Goal: Task Accomplishment & Management: Manage account settings

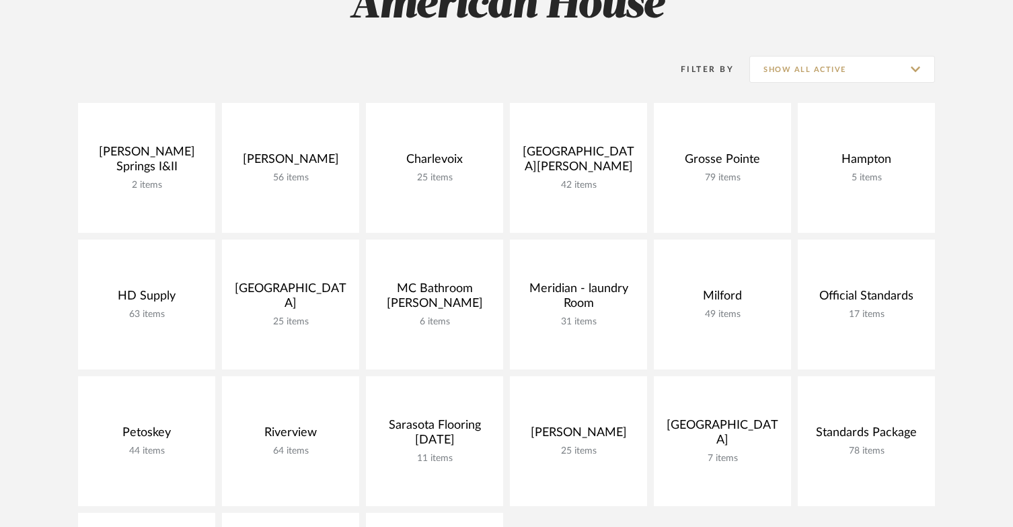
scroll to position [269, 0]
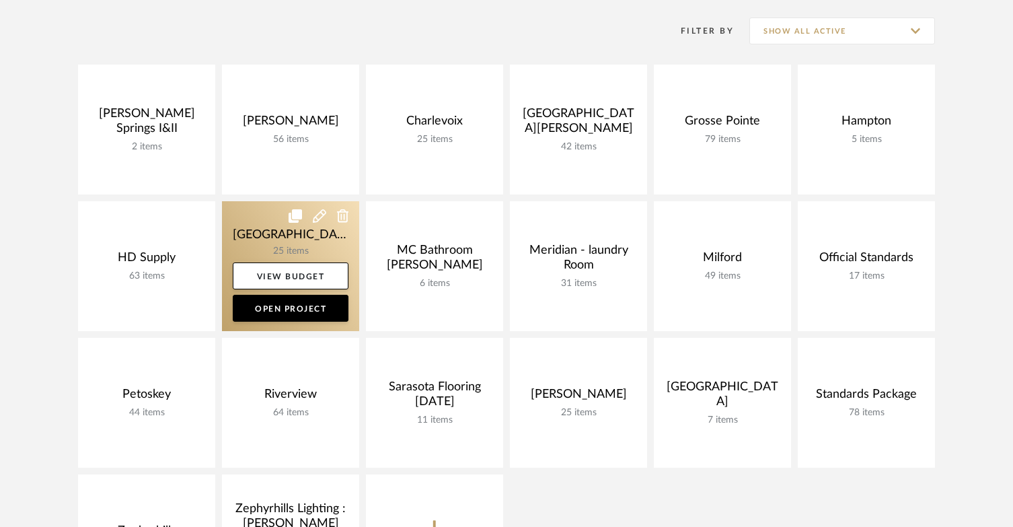
click at [275, 227] on link at bounding box center [290, 266] width 137 height 130
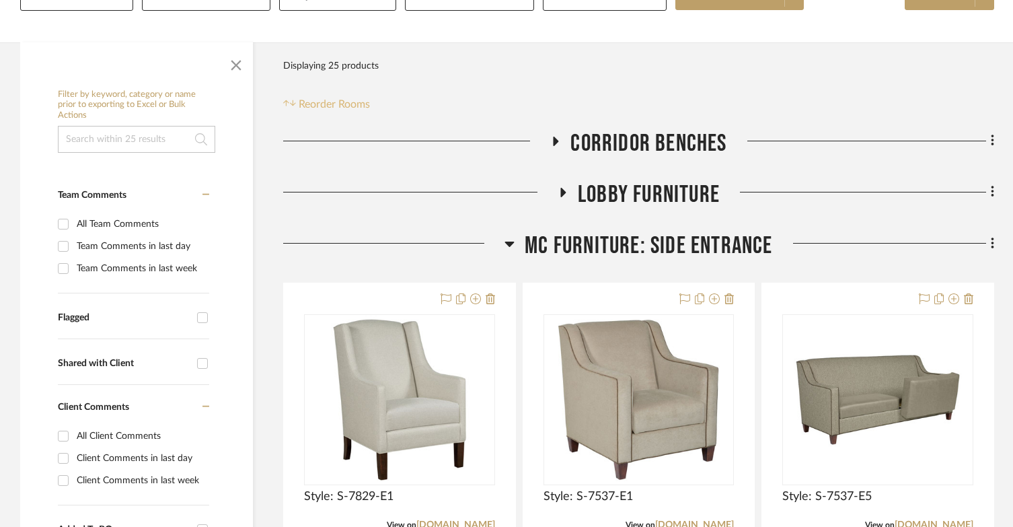
scroll to position [202, 0]
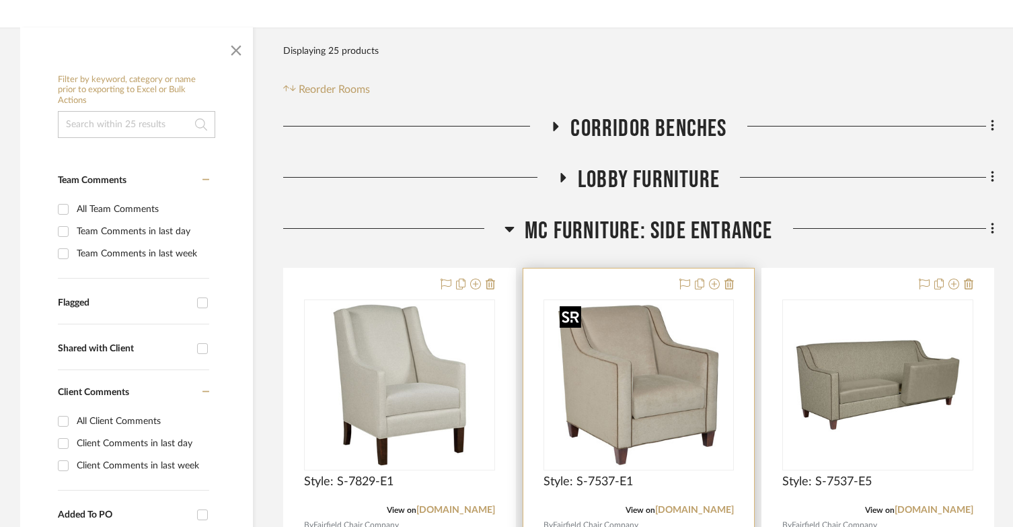
click at [0, 0] on img at bounding box center [0, 0] width 0 height 0
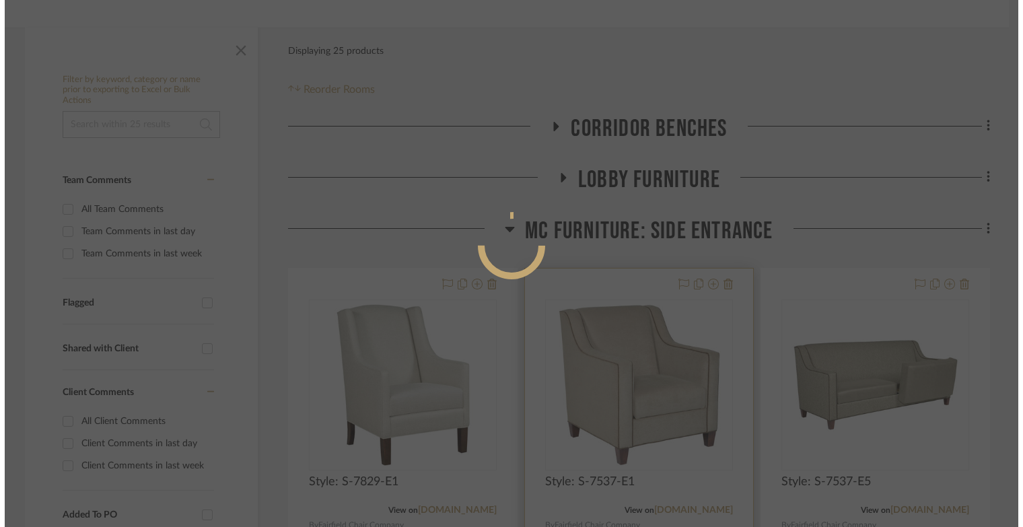
scroll to position [0, 0]
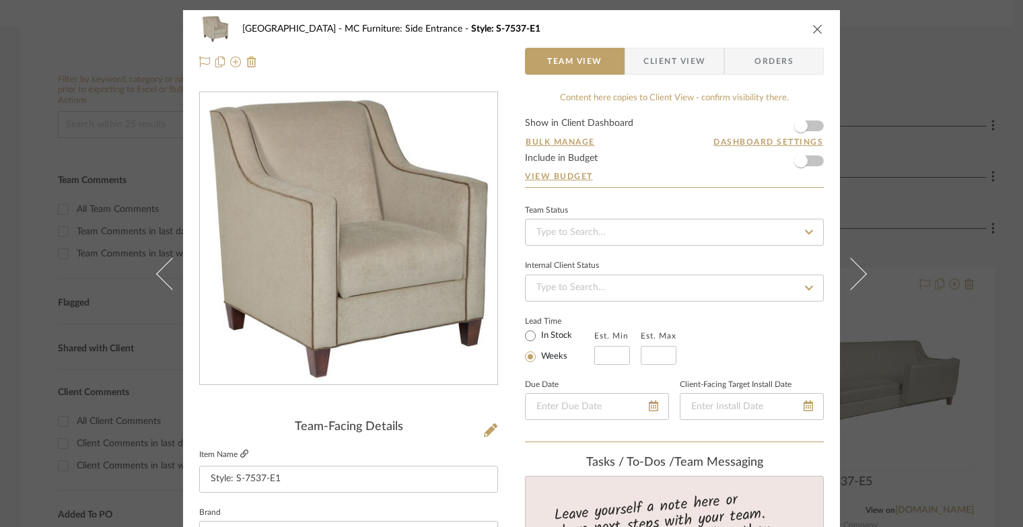
click at [240, 454] on icon at bounding box center [244, 453] width 8 height 8
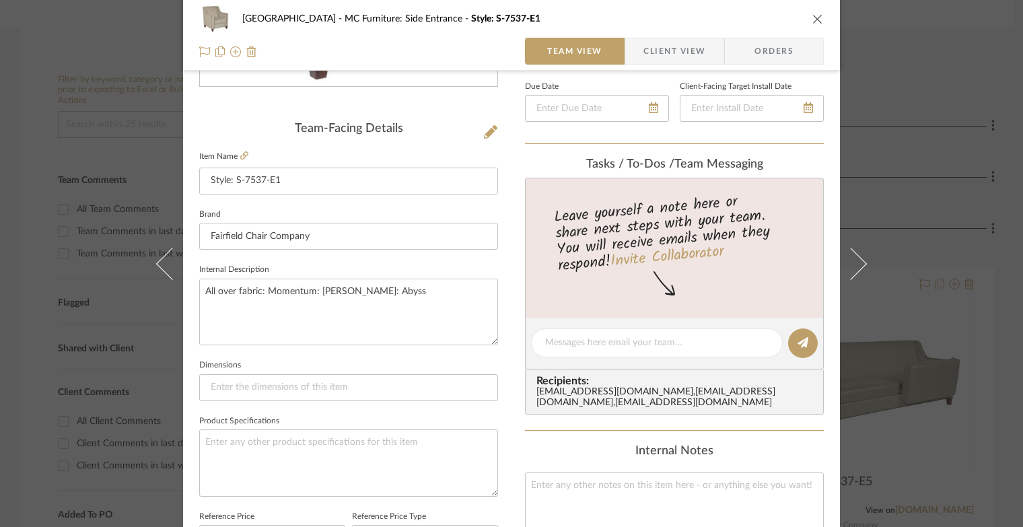
scroll to position [269, 0]
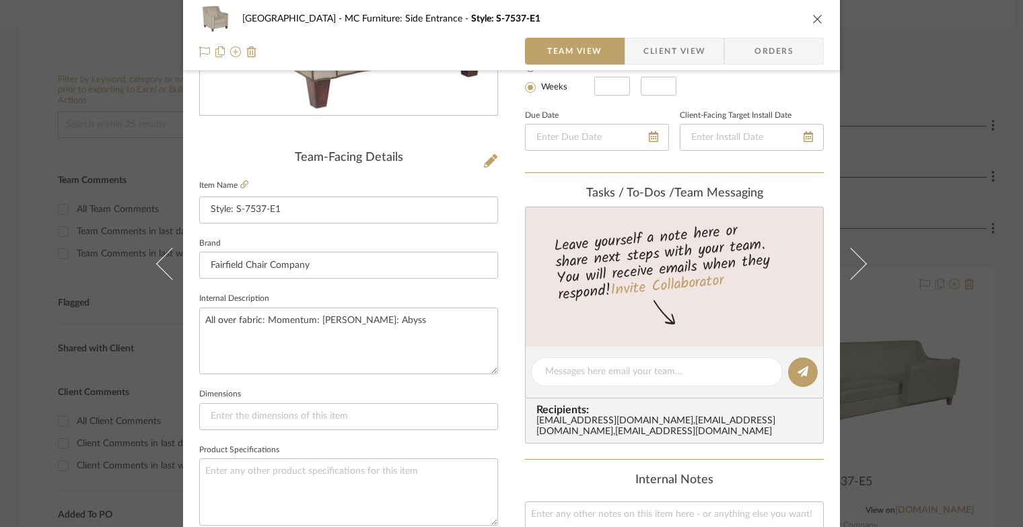
click at [812, 20] on icon "close" at bounding box center [817, 18] width 11 height 11
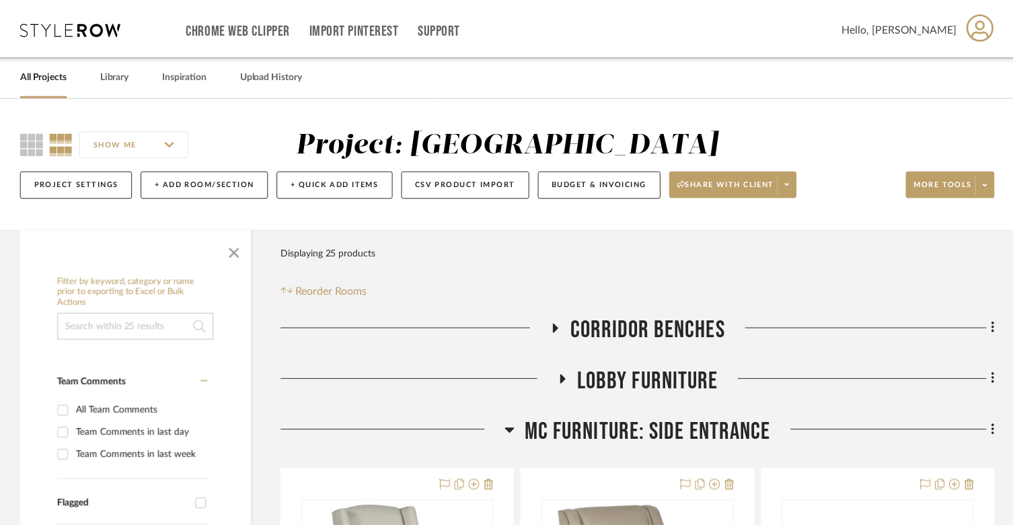
scroll to position [202, 0]
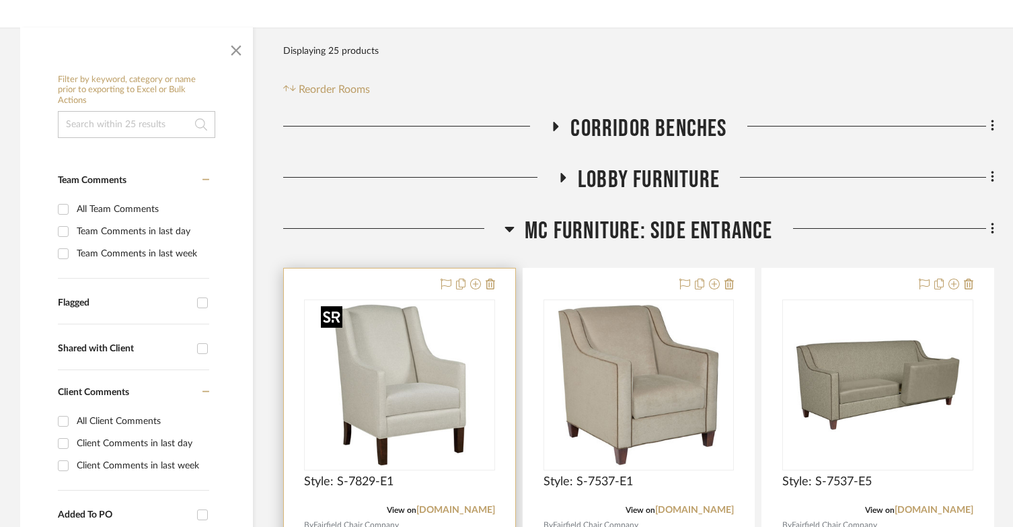
click at [357, 355] on img "0" at bounding box center [400, 385] width 168 height 168
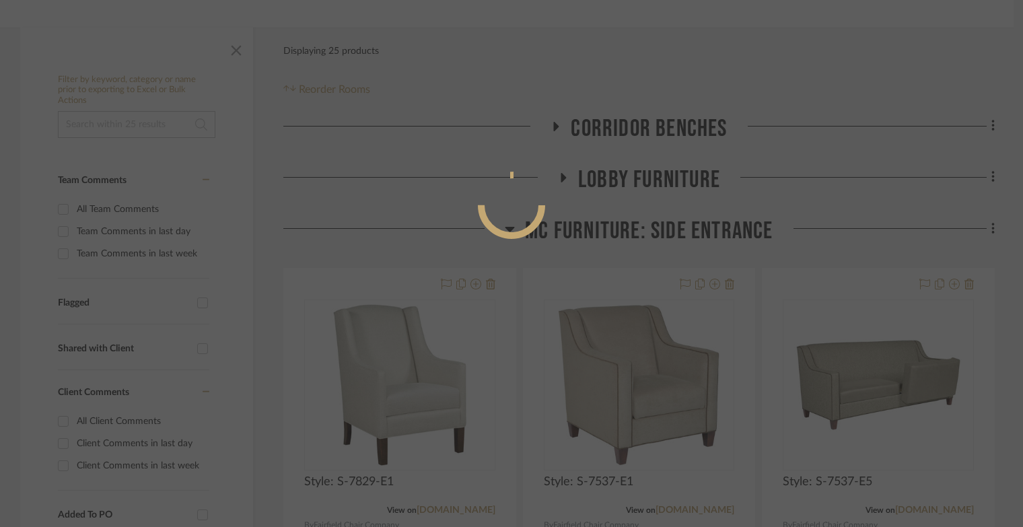
scroll to position [63, 0]
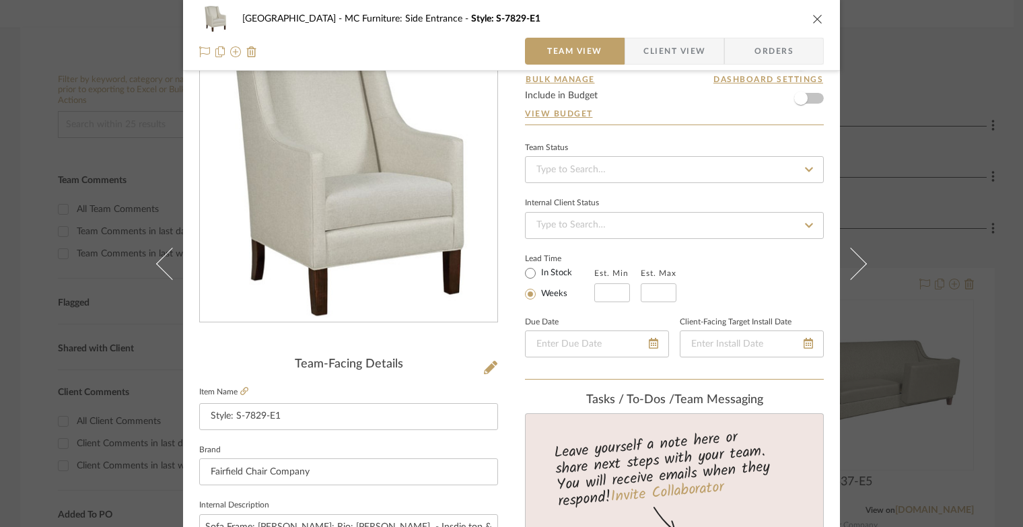
click at [244, 389] on fieldset "Item Name Style: S-7829-E1" at bounding box center [348, 406] width 299 height 47
click at [240, 389] on icon at bounding box center [244, 391] width 8 height 8
click at [816, 22] on icon "close" at bounding box center [817, 18] width 11 height 11
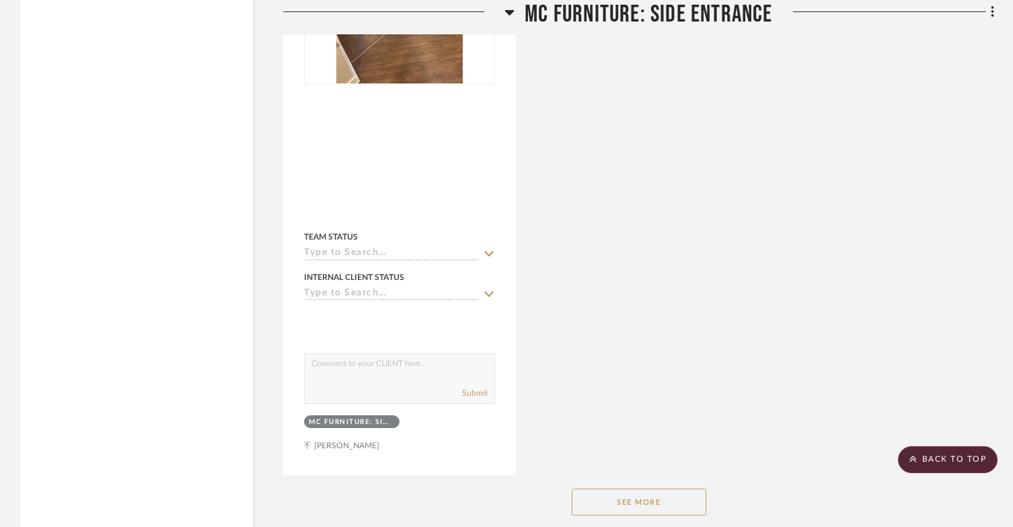
scroll to position [2094, 0]
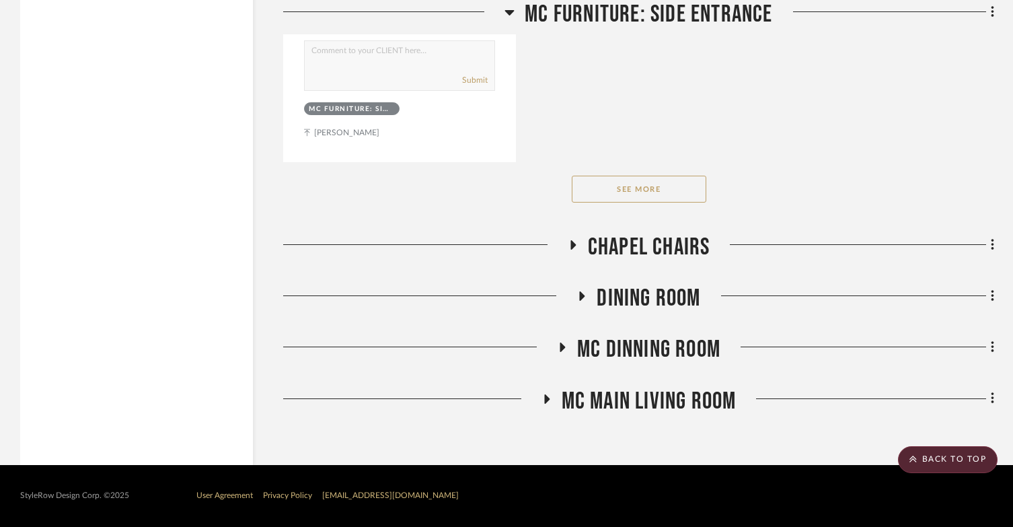
click at [550, 398] on icon at bounding box center [546, 399] width 16 height 10
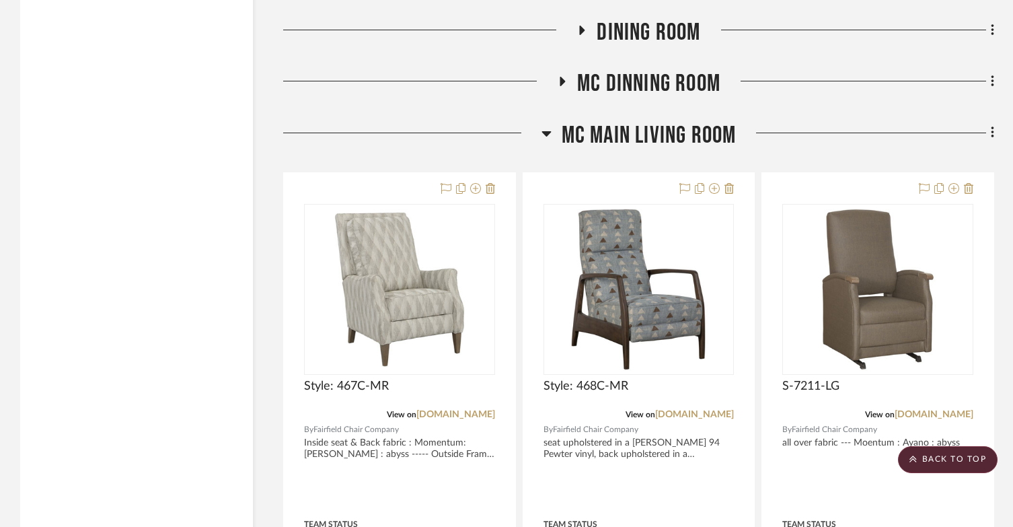
scroll to position [2363, 0]
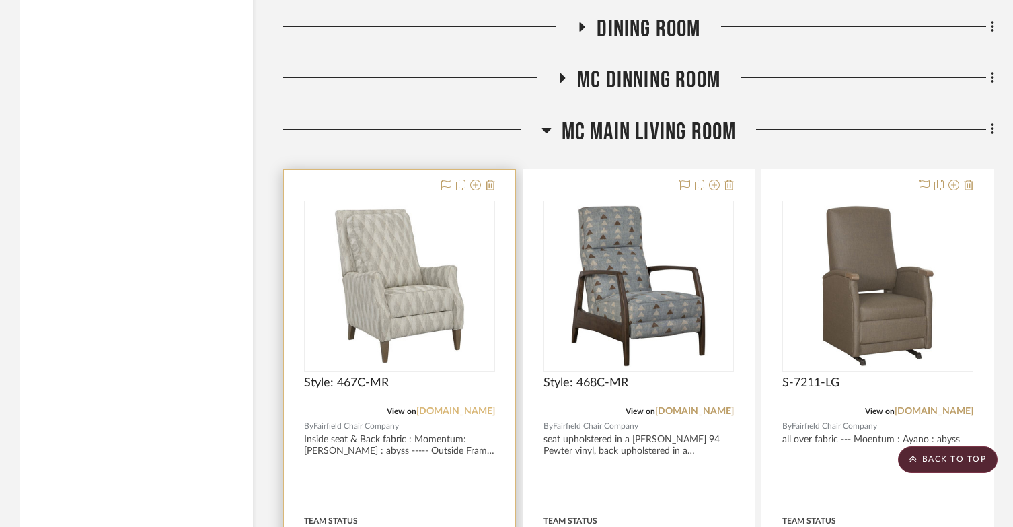
click at [442, 407] on link "fairfieldchair.com" at bounding box center [456, 410] width 79 height 9
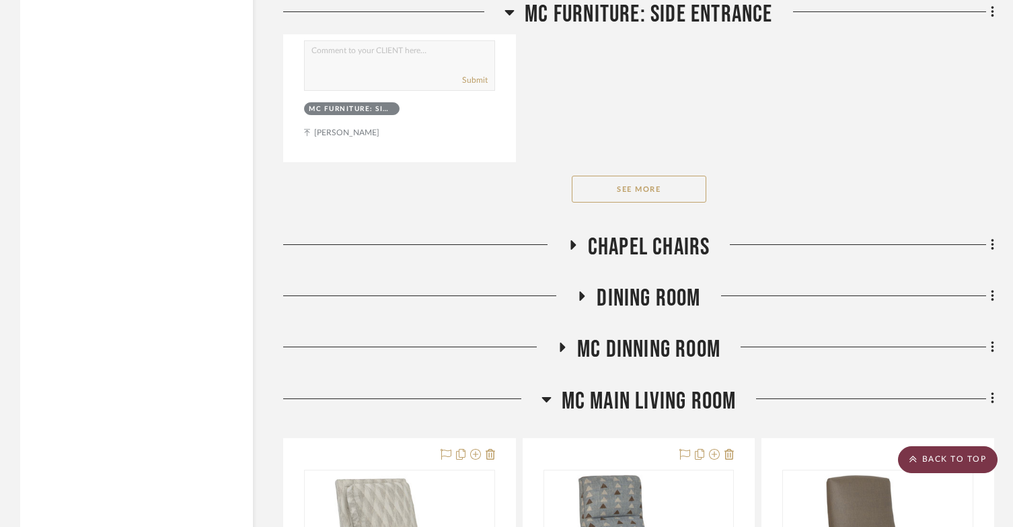
click at [959, 462] on scroll-to-top-button "BACK TO TOP" at bounding box center [948, 459] width 100 height 27
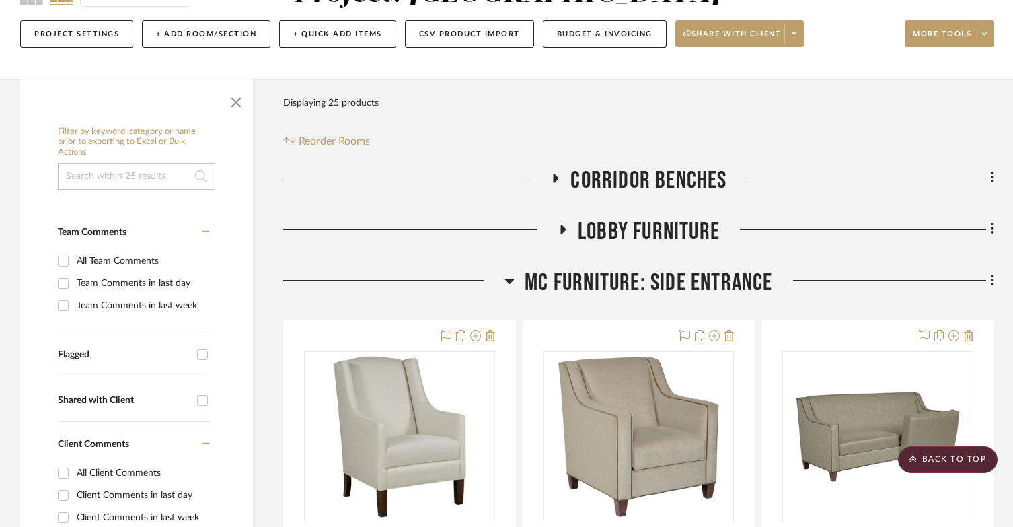
scroll to position [0, 0]
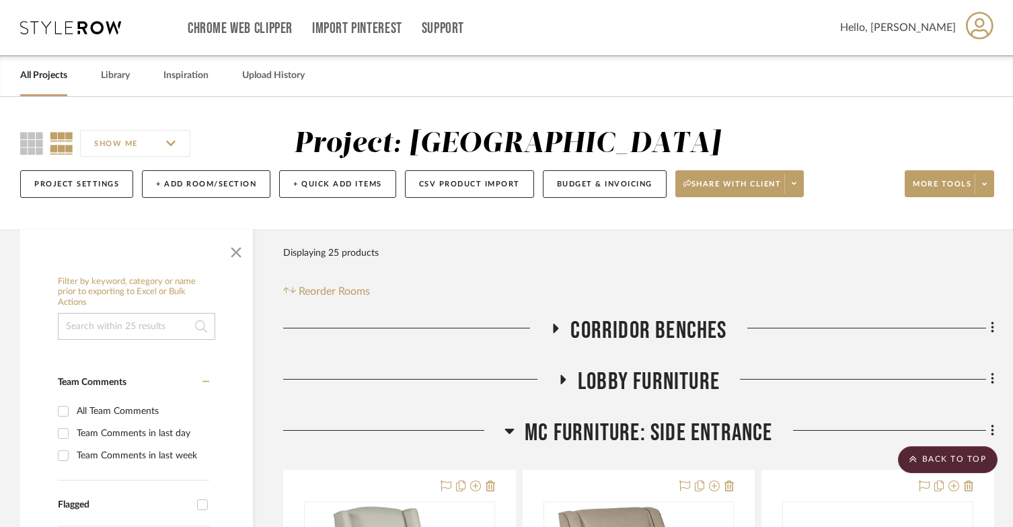
click at [89, 20] on div "Chrome Web Clipper Import Pinterest Support All Projects Library Inspiration Up…" at bounding box center [507, 27] width 974 height 55
click at [92, 26] on icon at bounding box center [70, 27] width 101 height 13
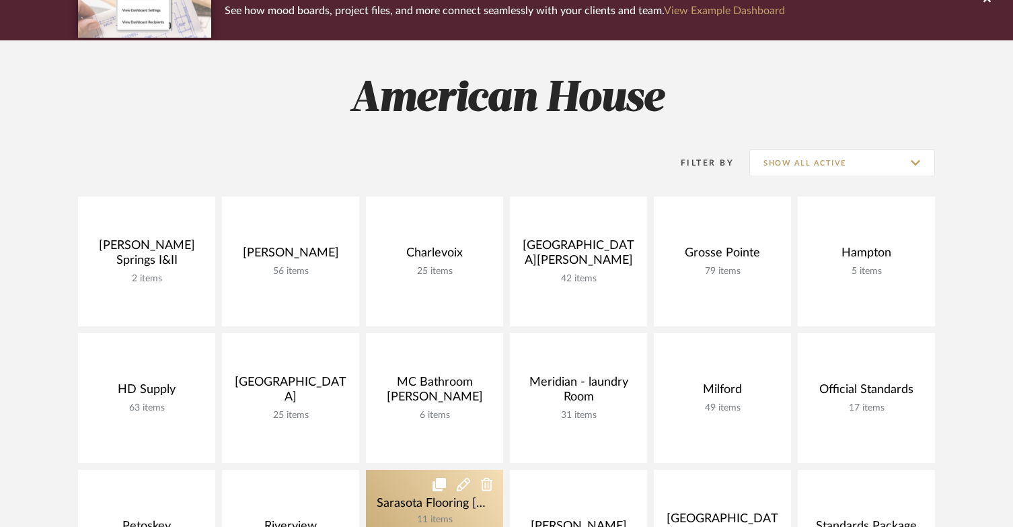
scroll to position [269, 0]
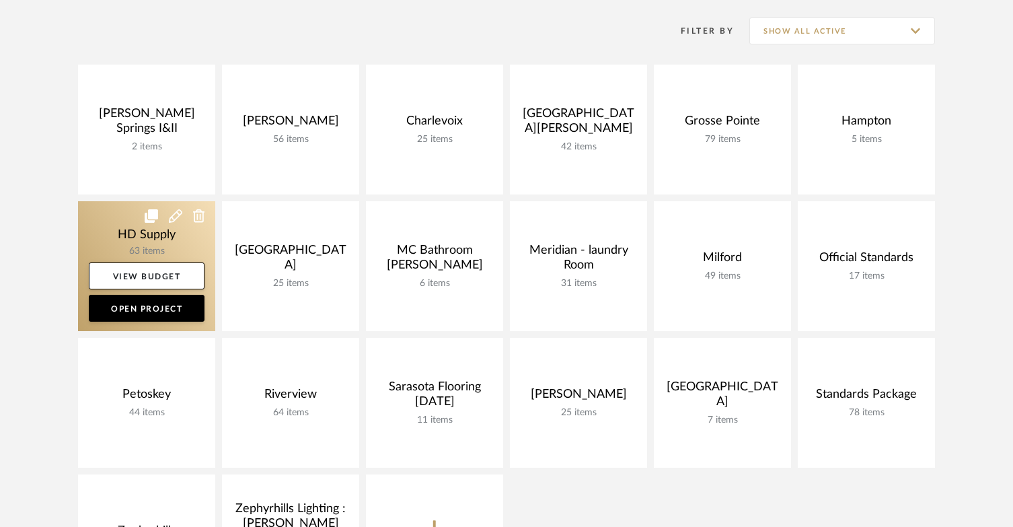
click at [115, 233] on link at bounding box center [146, 266] width 137 height 130
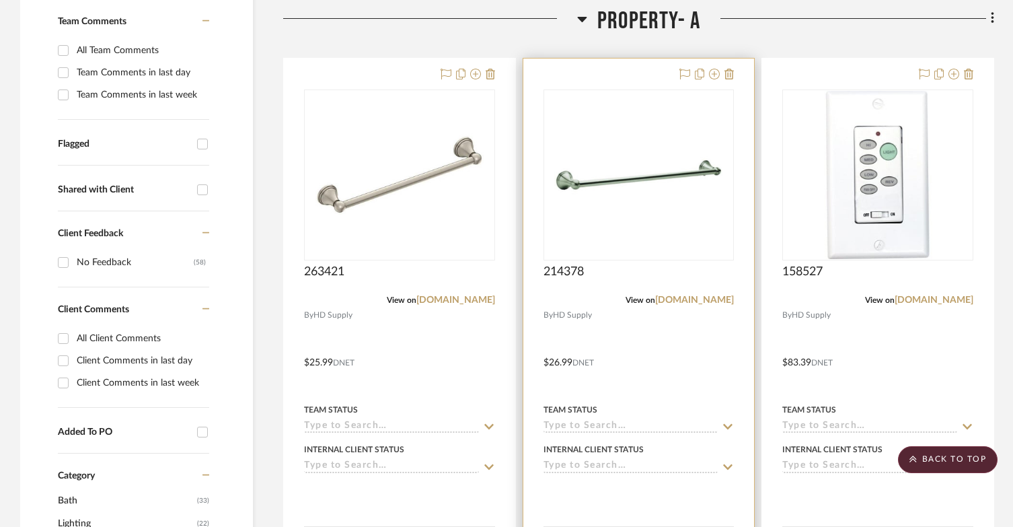
scroll to position [336, 0]
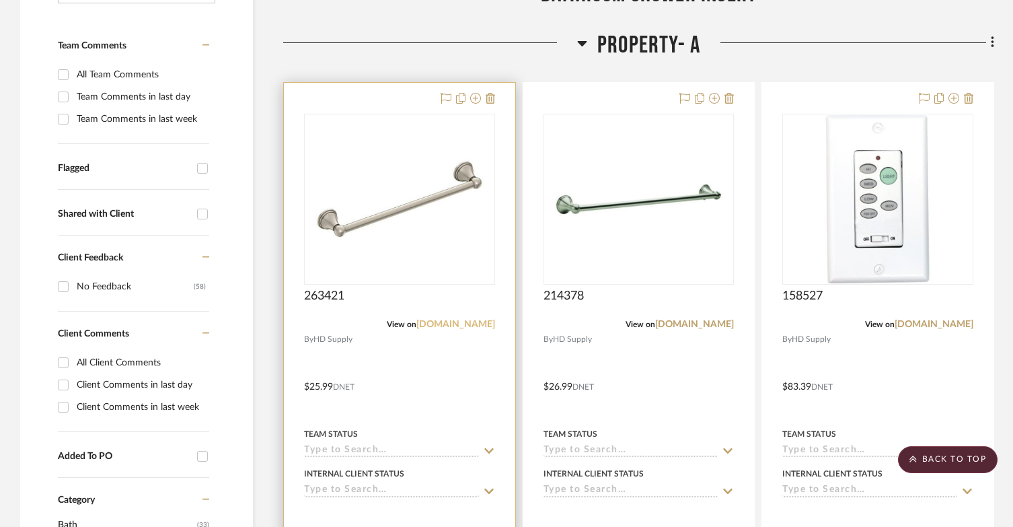
click at [441, 324] on link "[DOMAIN_NAME]" at bounding box center [456, 324] width 79 height 9
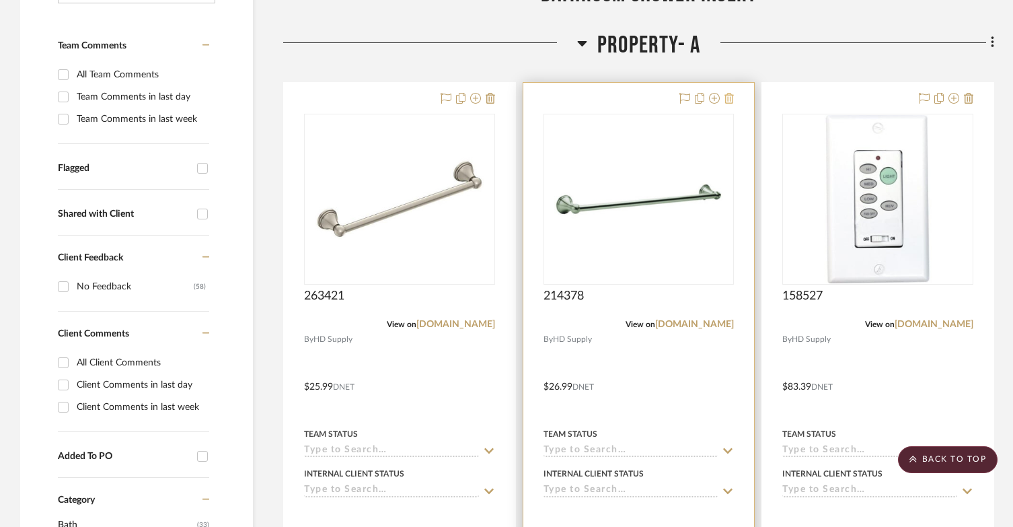
click at [727, 102] on icon at bounding box center [729, 98] width 9 height 11
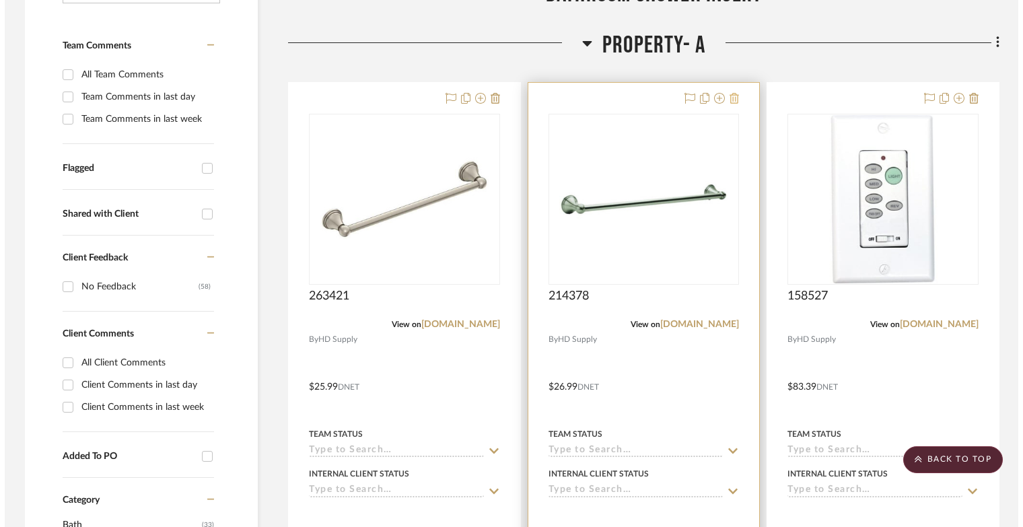
scroll to position [0, 0]
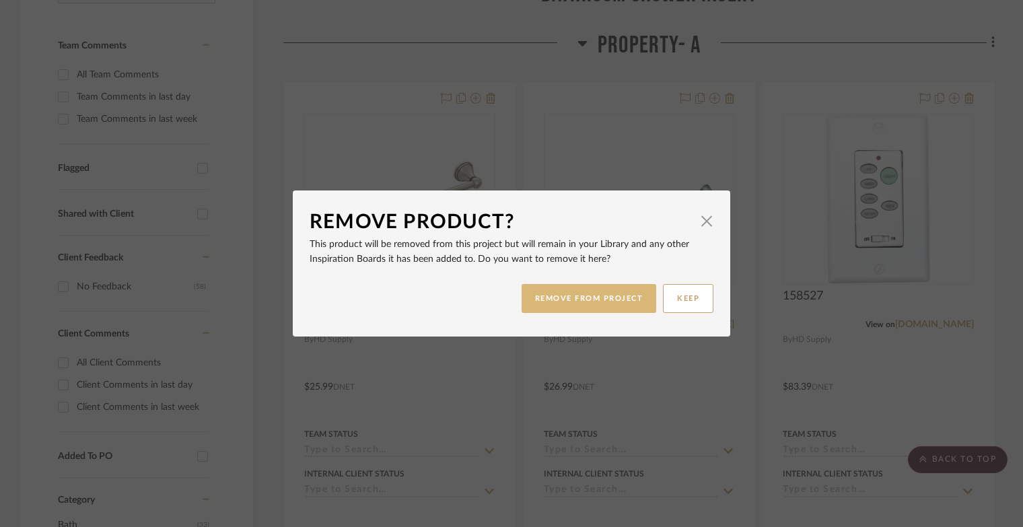
click at [556, 289] on button "REMOVE FROM PROJECT" at bounding box center [588, 298] width 135 height 29
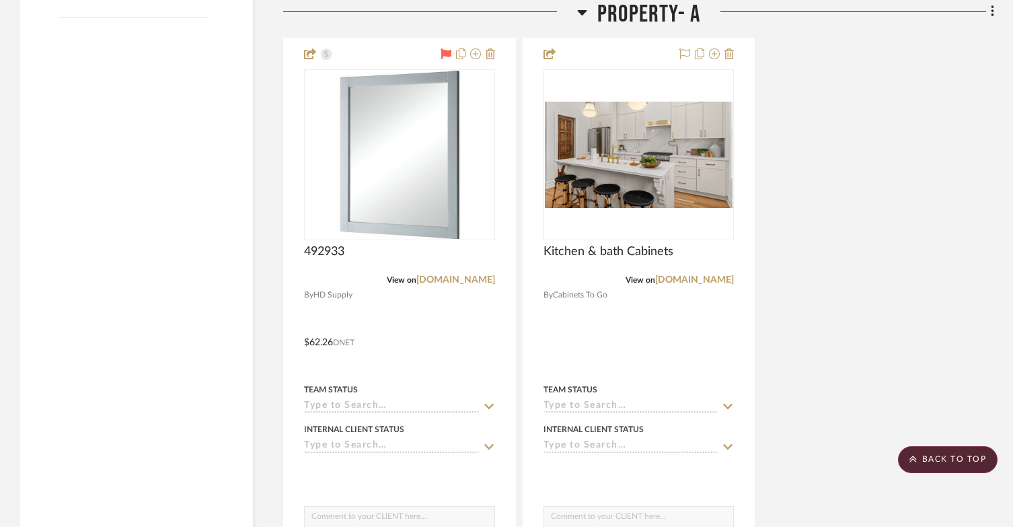
scroll to position [1749, 0]
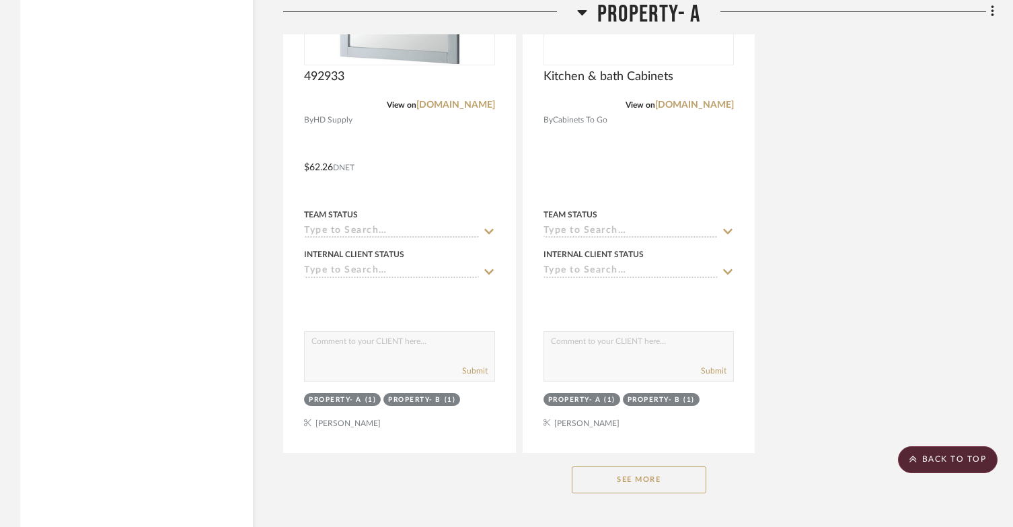
click at [666, 493] on button "See More" at bounding box center [639, 479] width 135 height 27
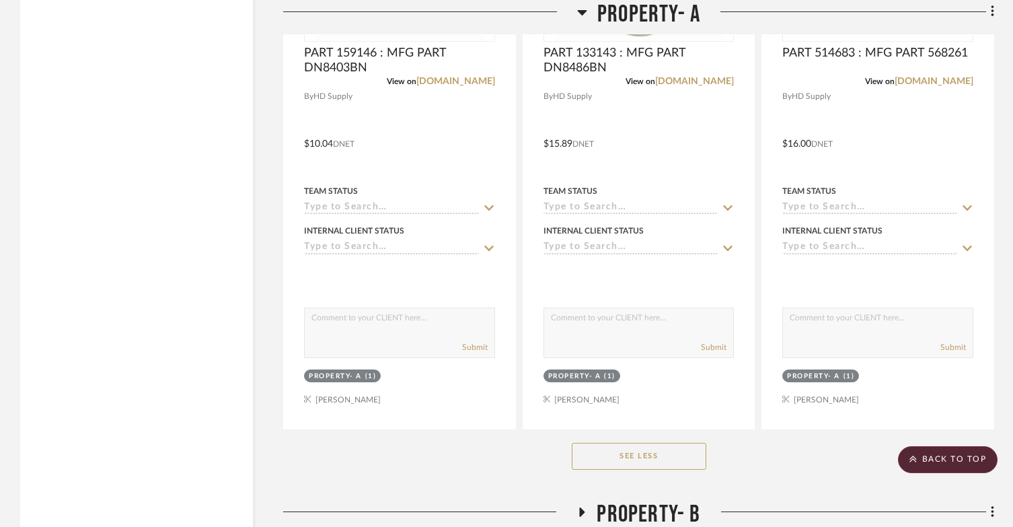
scroll to position [4037, 0]
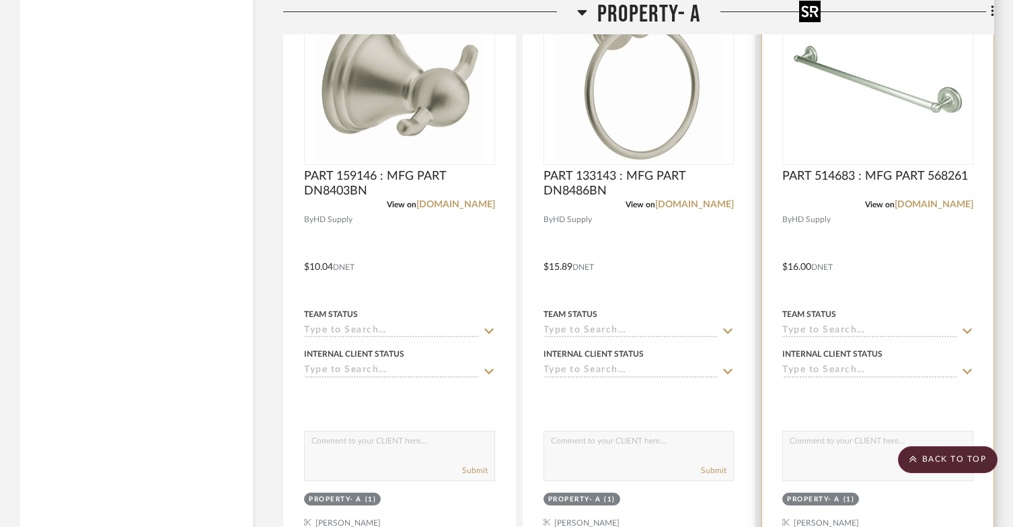
click at [878, 94] on img "0" at bounding box center [878, 79] width 168 height 168
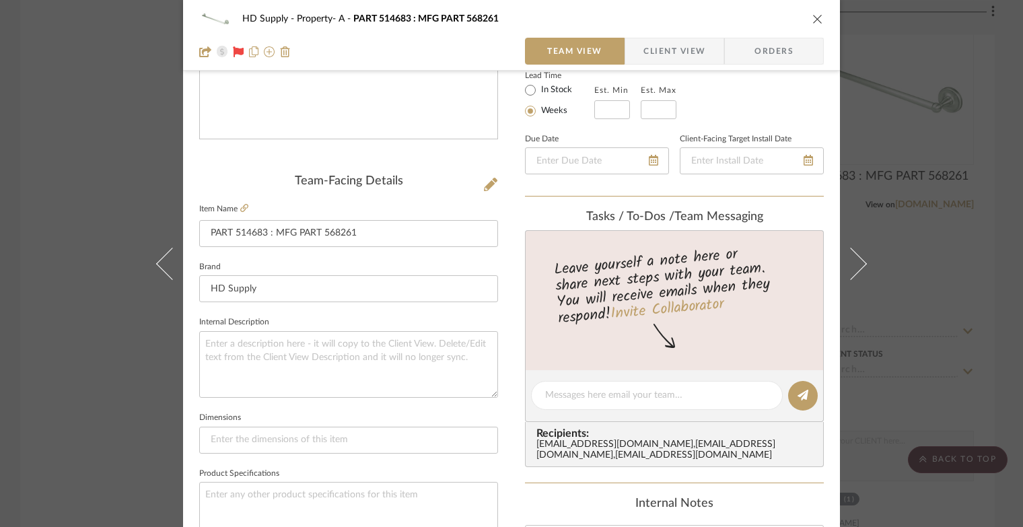
scroll to position [269, 0]
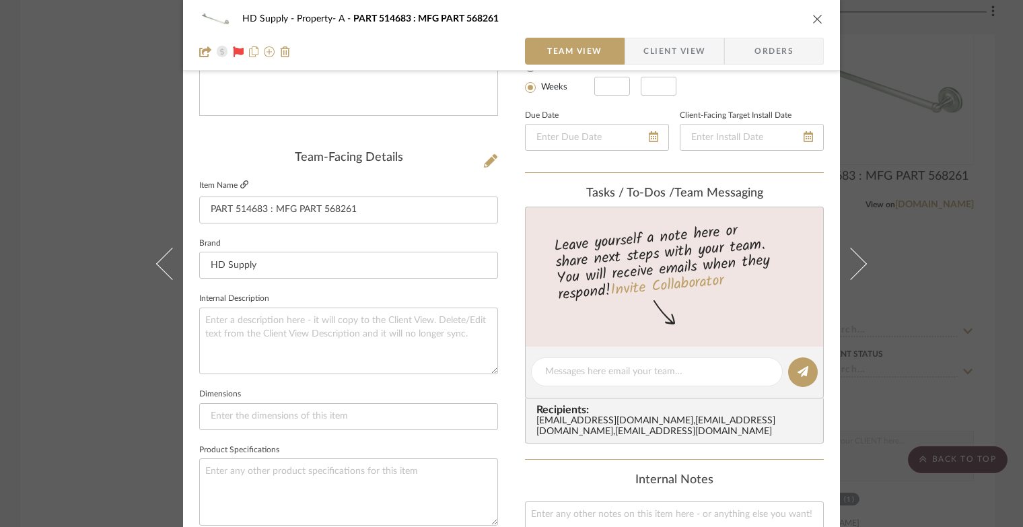
click at [240, 182] on icon at bounding box center [244, 184] width 8 height 8
click at [812, 15] on icon "close" at bounding box center [817, 18] width 11 height 11
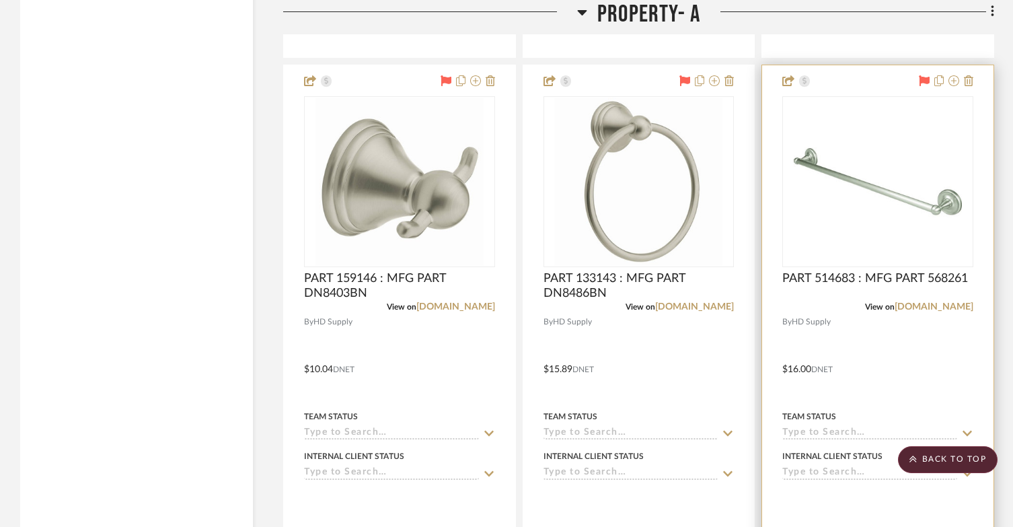
scroll to position [3903, 0]
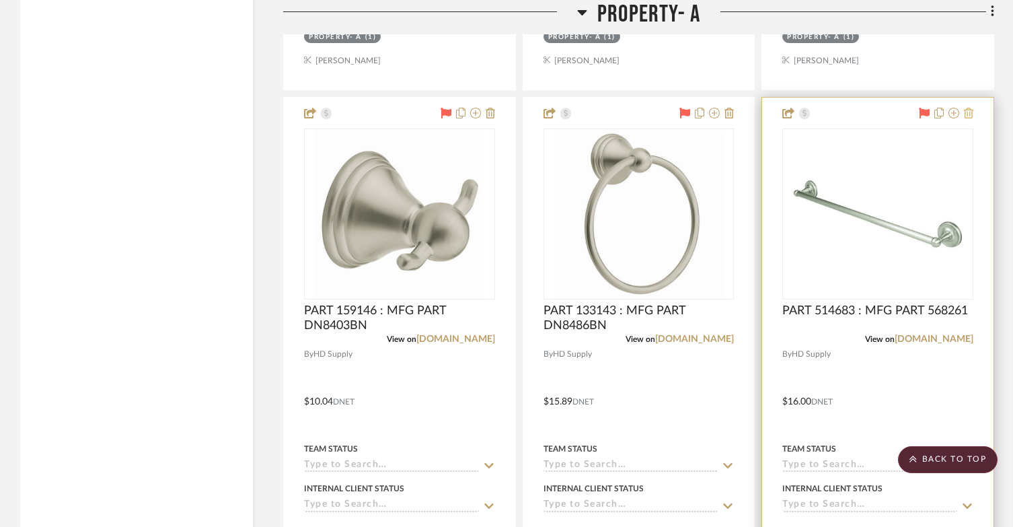
click at [968, 110] on icon at bounding box center [968, 113] width 9 height 11
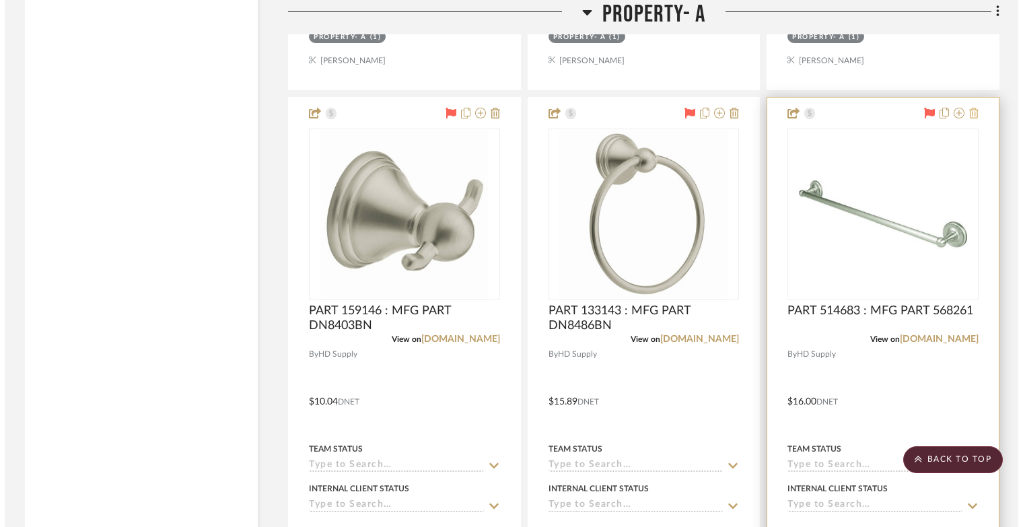
scroll to position [0, 0]
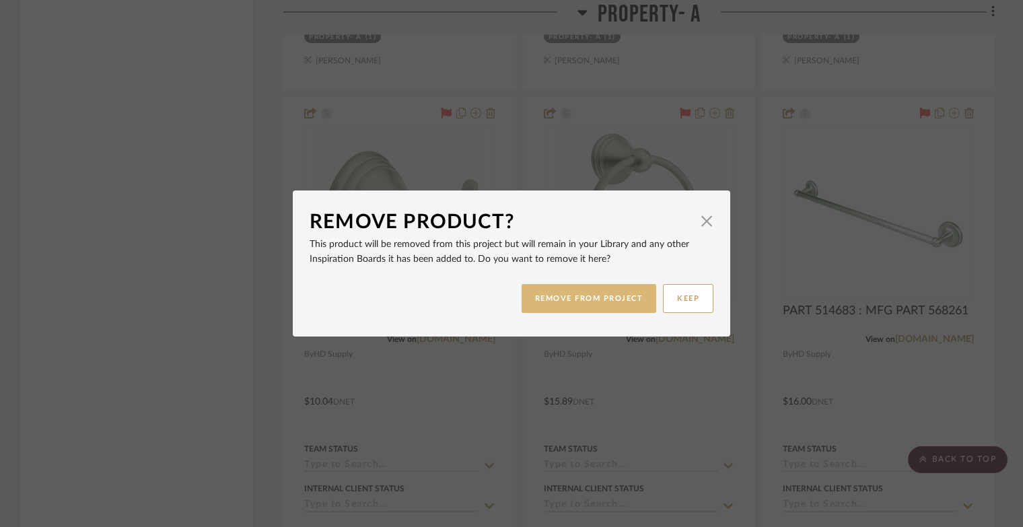
click at [608, 308] on button "REMOVE FROM PROJECT" at bounding box center [588, 298] width 135 height 29
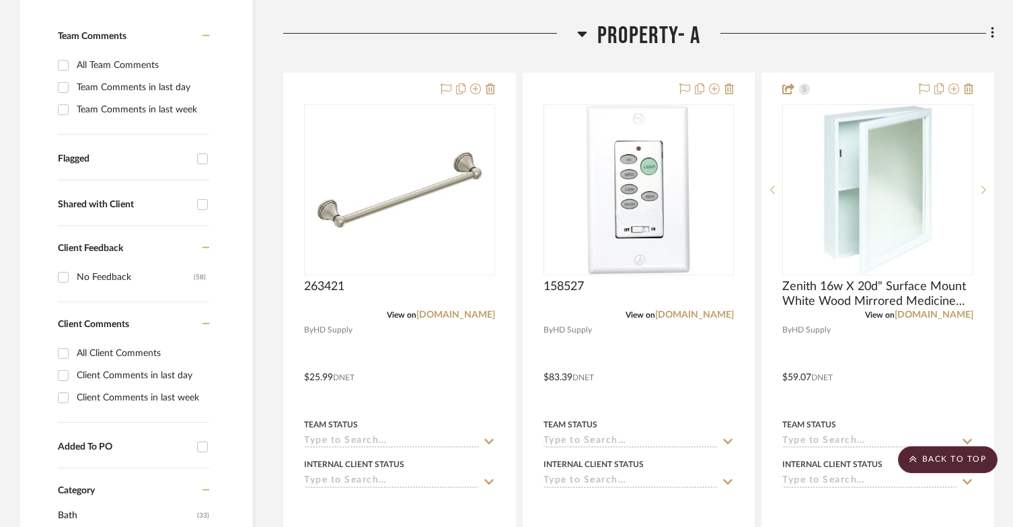
scroll to position [336, 0]
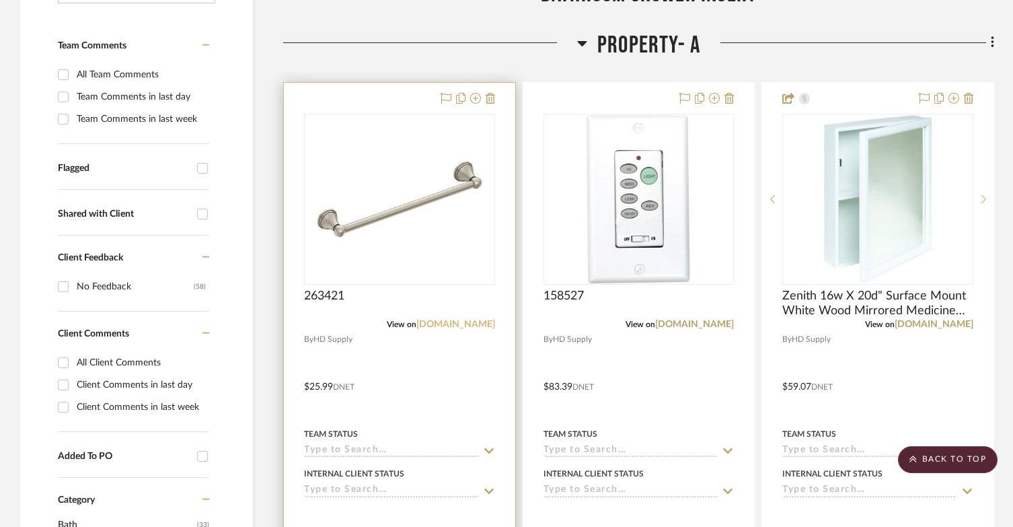
click at [459, 324] on link "[DOMAIN_NAME]" at bounding box center [456, 324] width 79 height 9
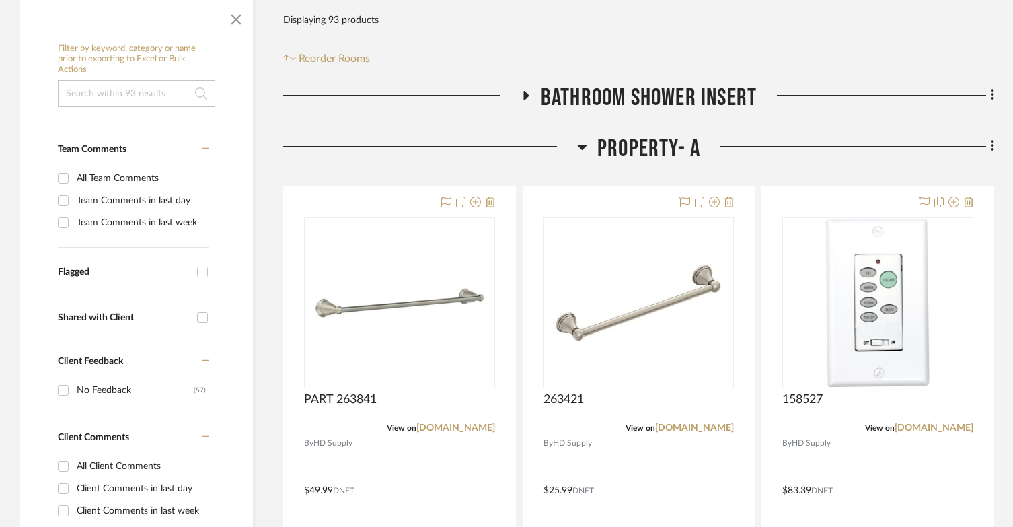
scroll to position [269, 0]
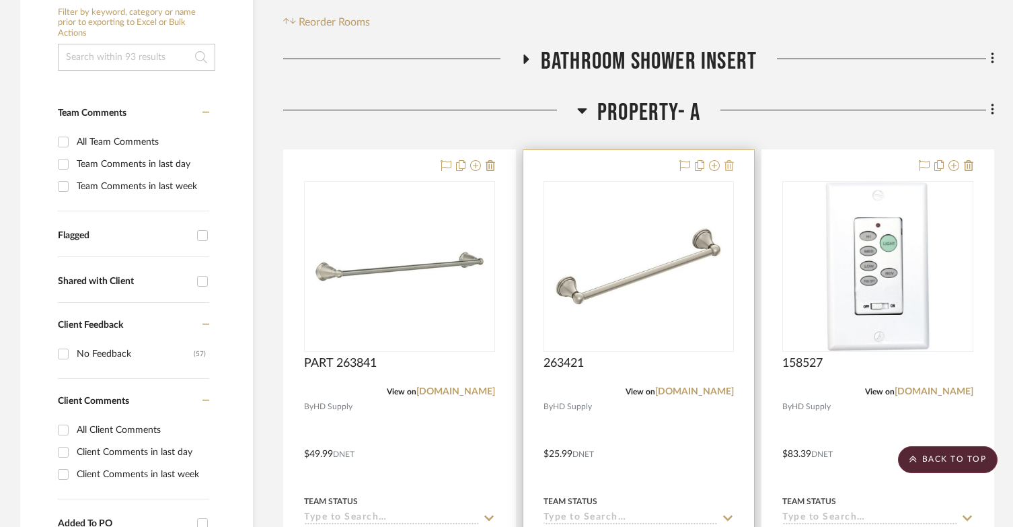
click at [729, 165] on icon at bounding box center [729, 165] width 9 height 11
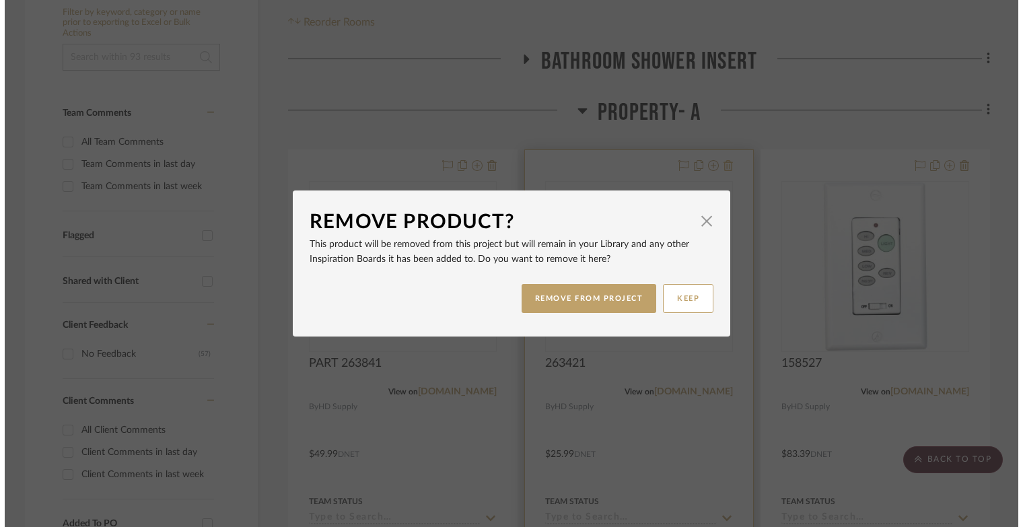
scroll to position [0, 0]
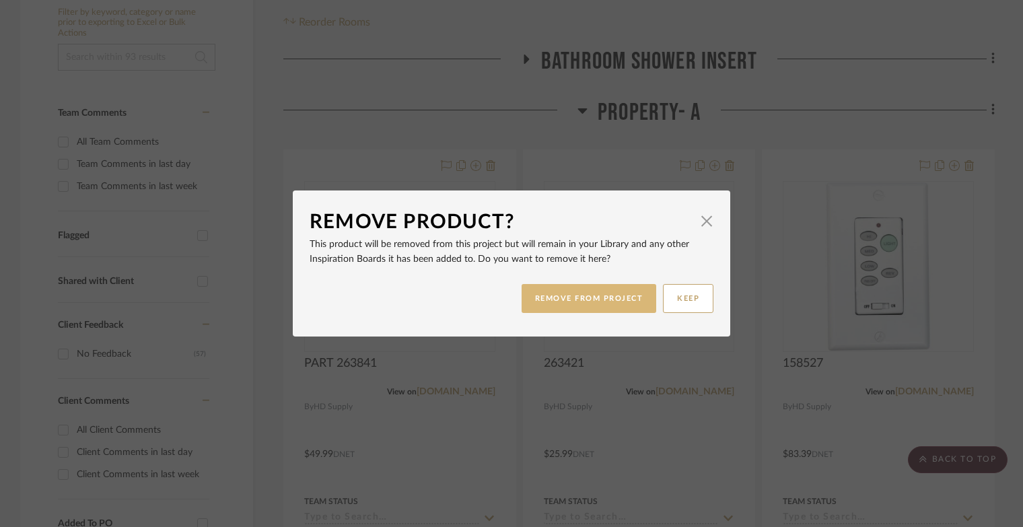
click at [639, 295] on button "REMOVE FROM PROJECT" at bounding box center [588, 298] width 135 height 29
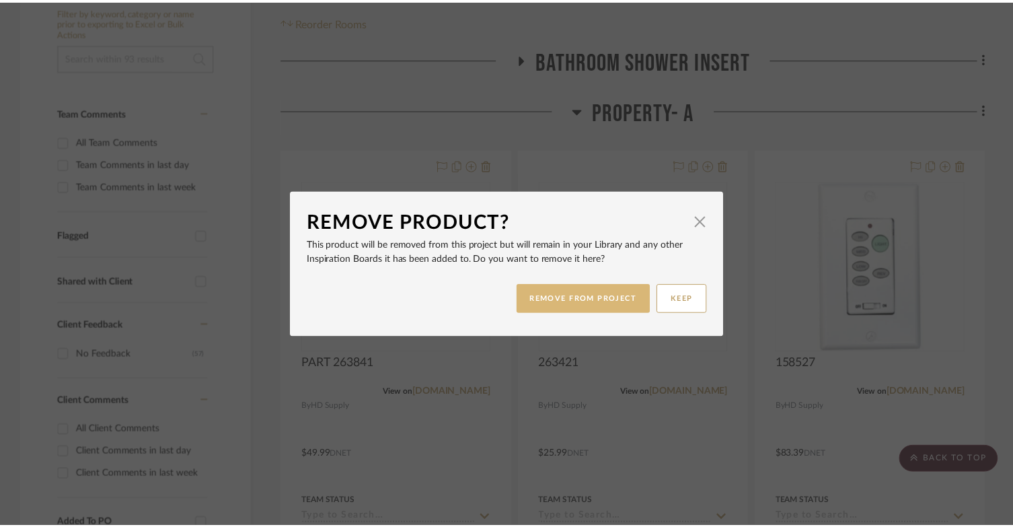
scroll to position [269, 0]
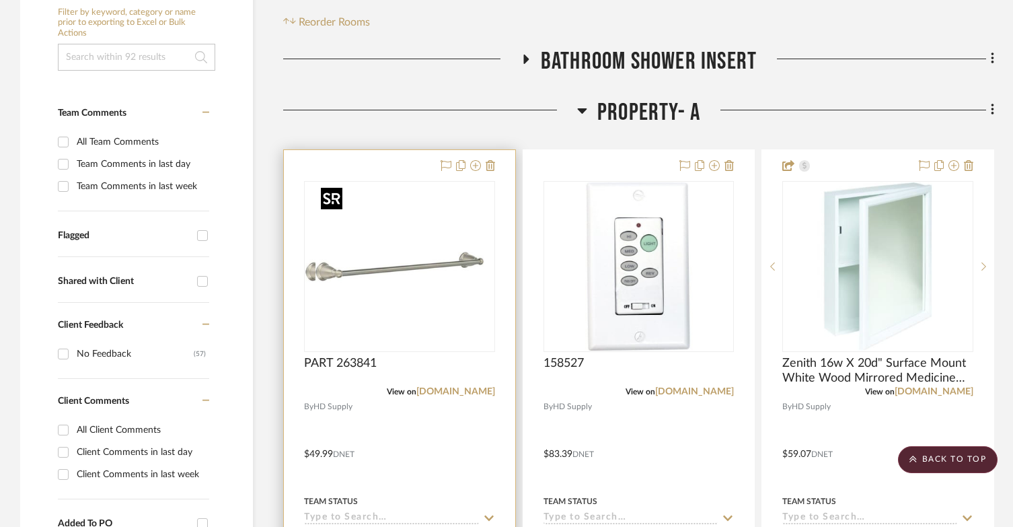
click at [409, 272] on div at bounding box center [399, 266] width 191 height 171
click at [432, 390] on link "[DOMAIN_NAME]" at bounding box center [456, 391] width 79 height 9
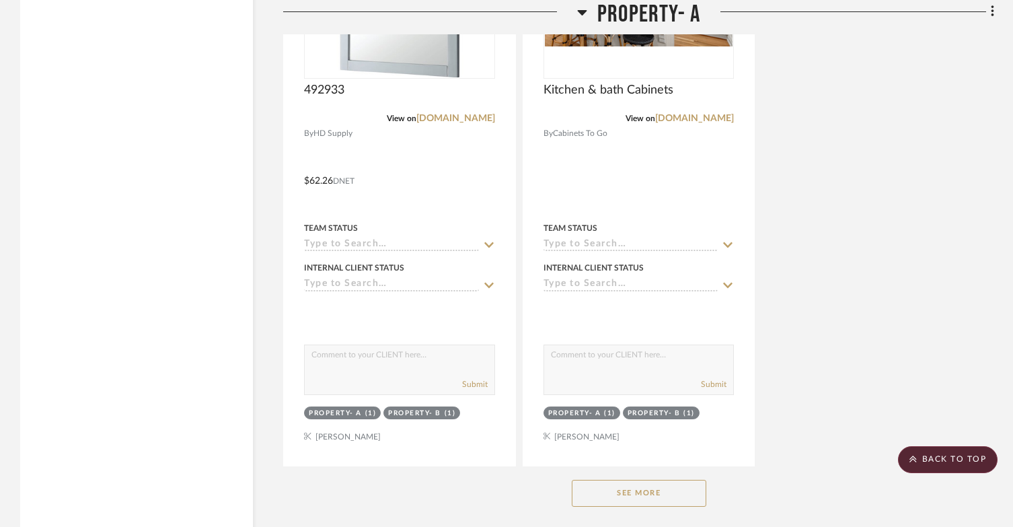
scroll to position [1951, 0]
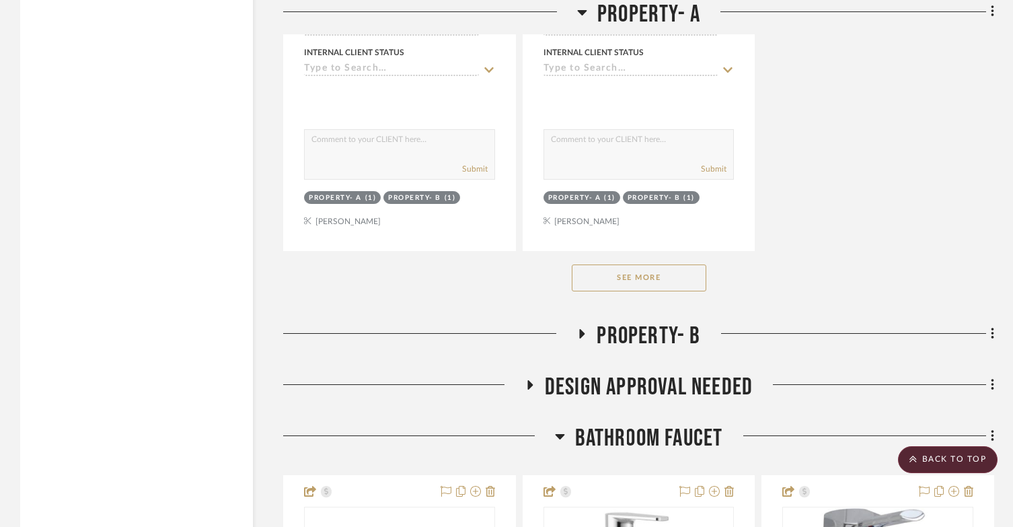
click at [606, 279] on button "See More" at bounding box center [639, 277] width 135 height 27
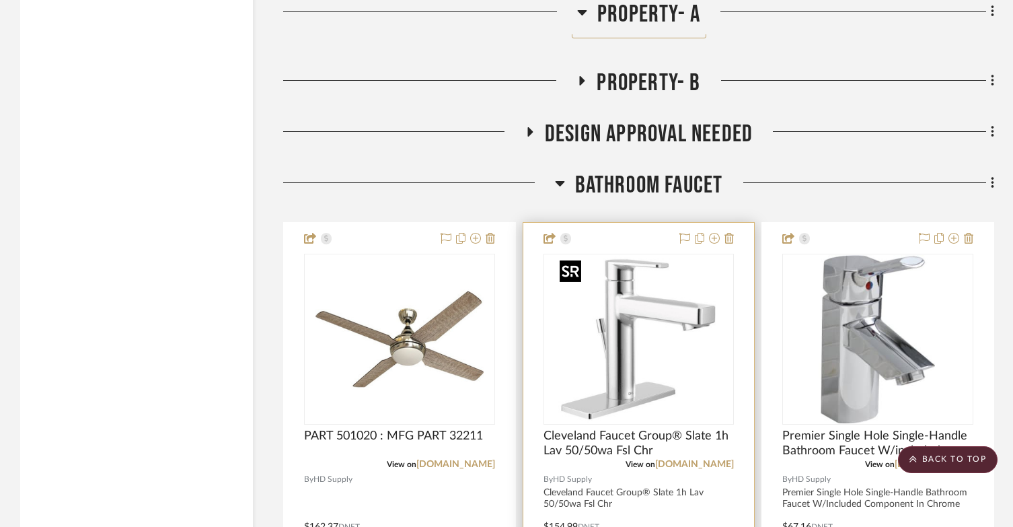
scroll to position [4508, 0]
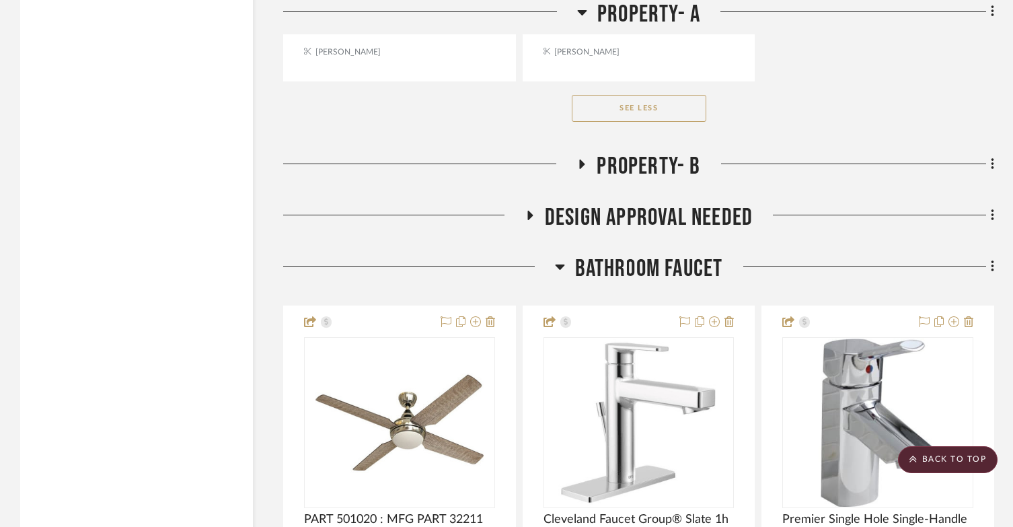
click at [580, 163] on icon at bounding box center [582, 164] width 16 height 10
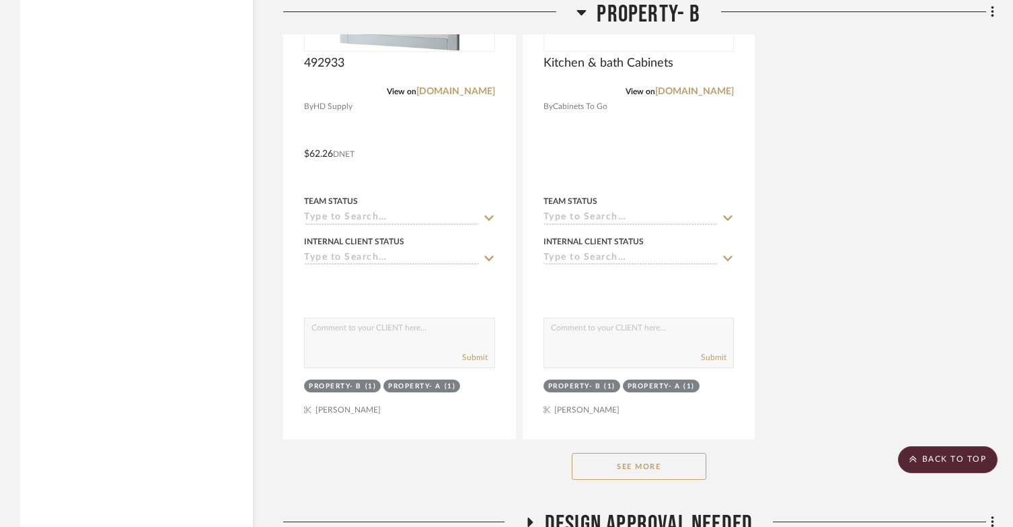
scroll to position [6123, 0]
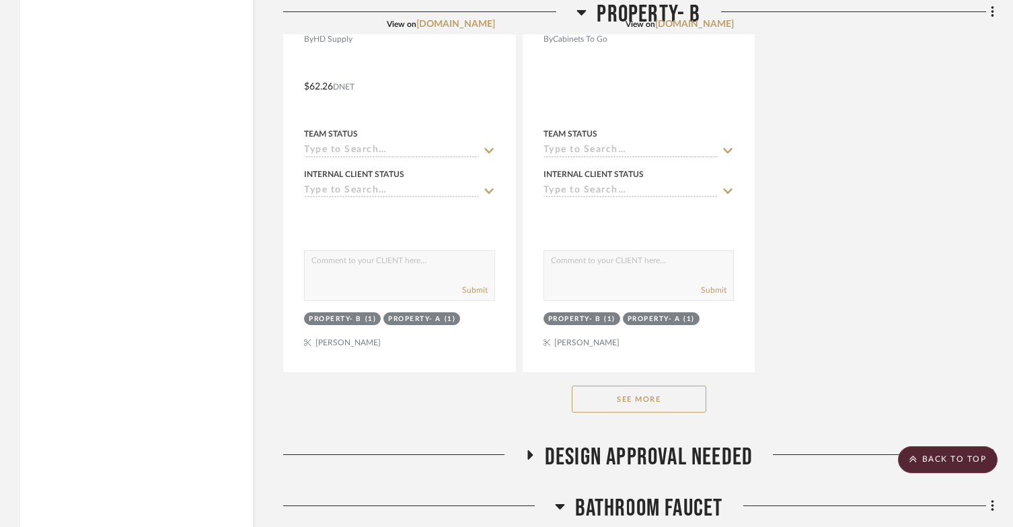
click at [620, 404] on button "See More" at bounding box center [639, 399] width 135 height 27
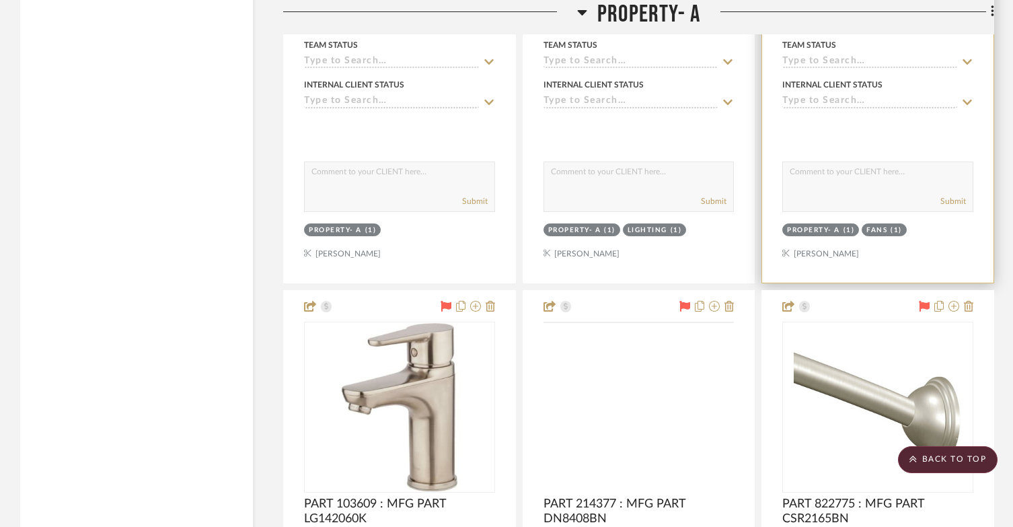
scroll to position [3095, 0]
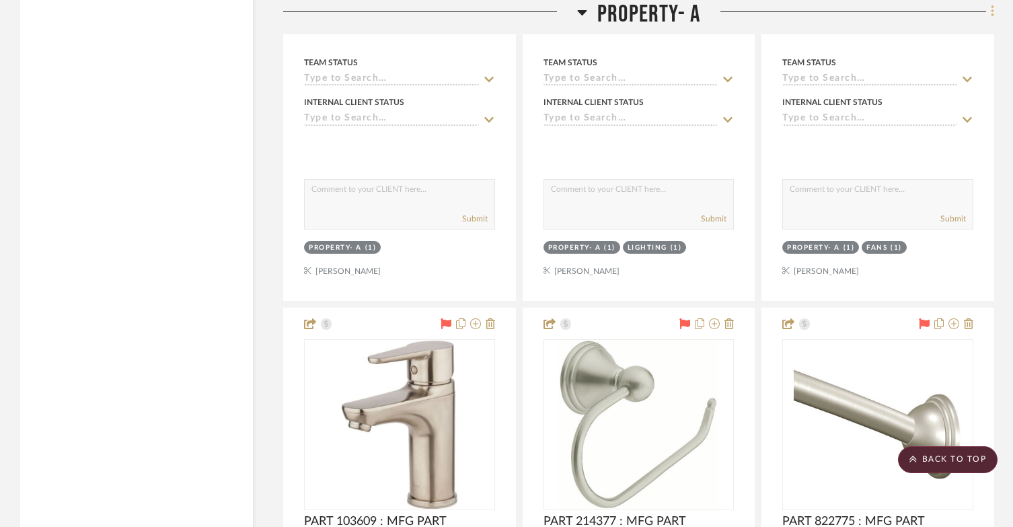
click at [993, 13] on icon at bounding box center [992, 11] width 3 height 11
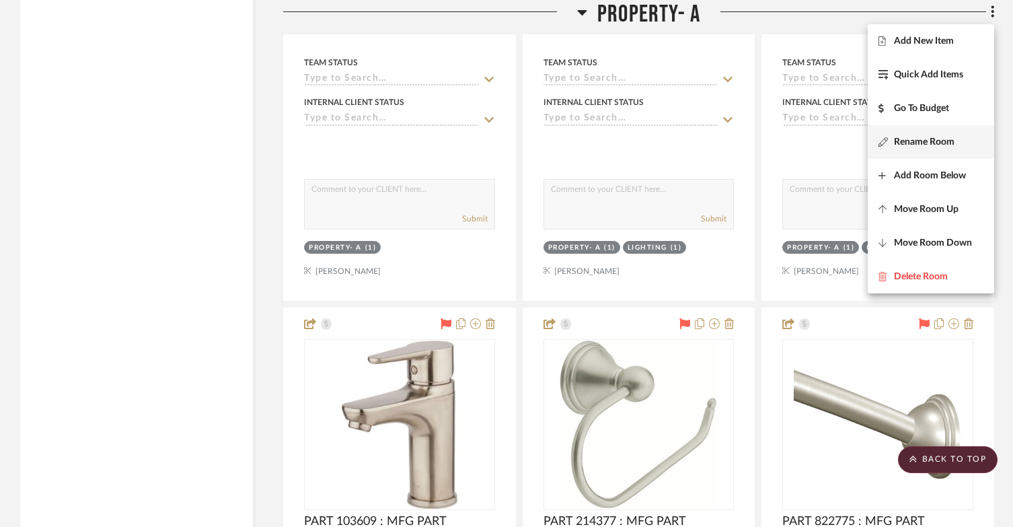
click at [922, 148] on button "Rename Room" at bounding box center [931, 142] width 127 height 34
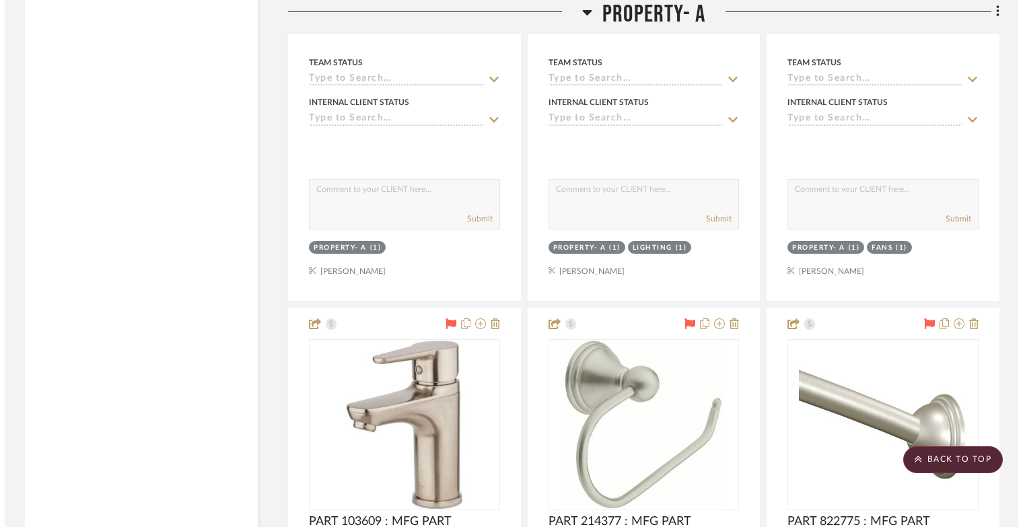
scroll to position [0, 0]
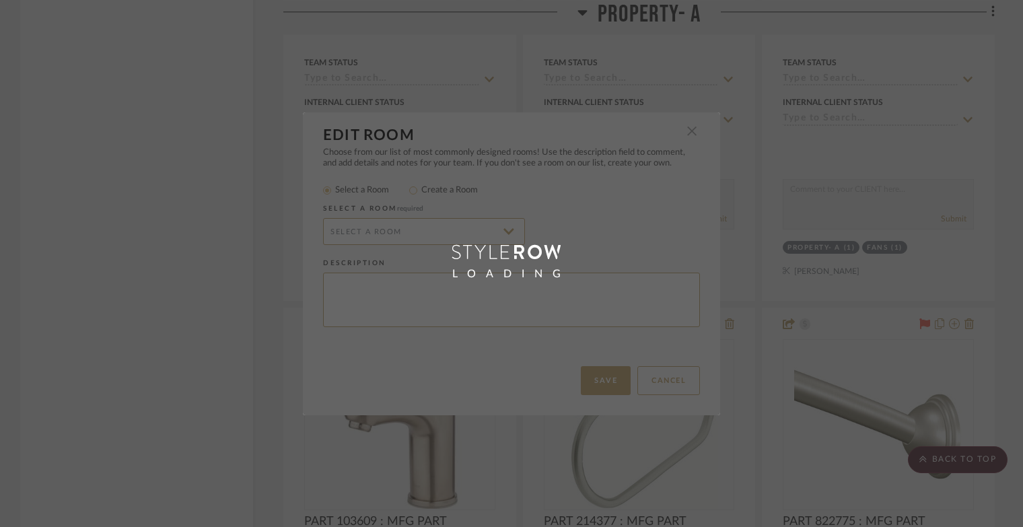
radio input "false"
radio input "true"
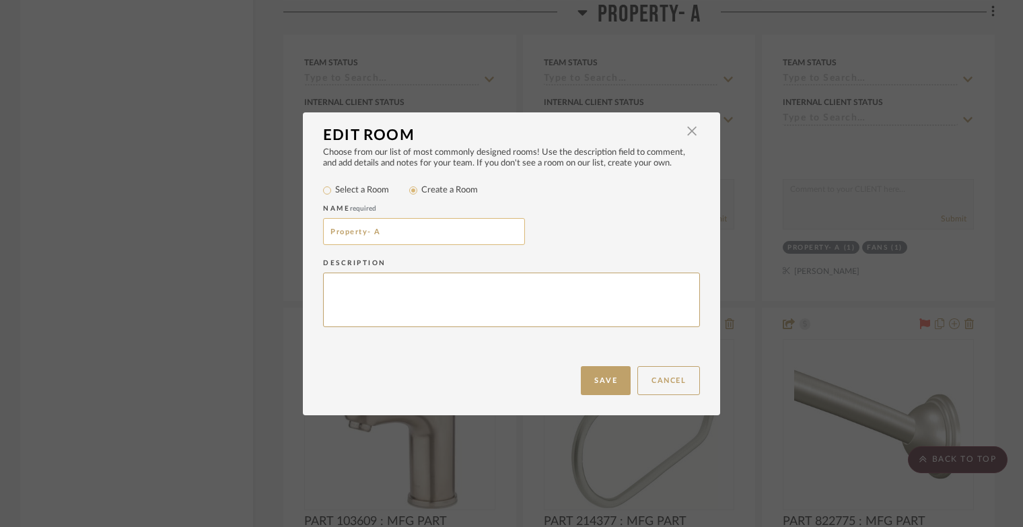
click at [346, 229] on input "Property- A" at bounding box center [424, 231] width 202 height 27
click at [352, 231] on input "Property- A" at bounding box center [424, 231] width 202 height 27
click at [352, 231] on input "Teir- A" at bounding box center [424, 231] width 202 height 27
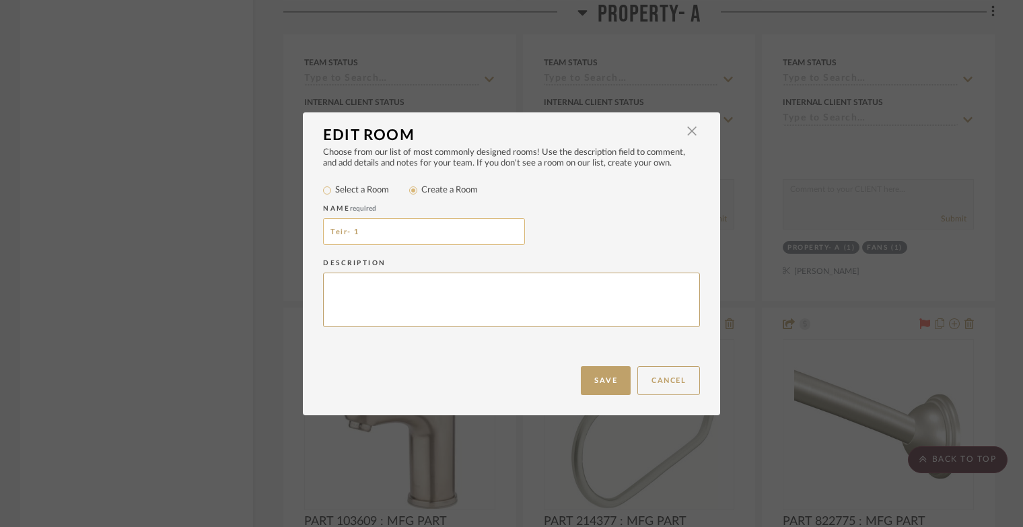
click at [334, 234] on input "Teir- 1" at bounding box center [424, 231] width 202 height 27
drag, startPoint x: 339, startPoint y: 233, endPoint x: 322, endPoint y: 234, distance: 17.5
click at [305, 233] on div "Choose from our list of most commonly designed rooms! Use the description field…" at bounding box center [511, 256] width 417 height 219
type input "Tier- 1"
click at [588, 369] on button "Save" at bounding box center [606, 380] width 50 height 29
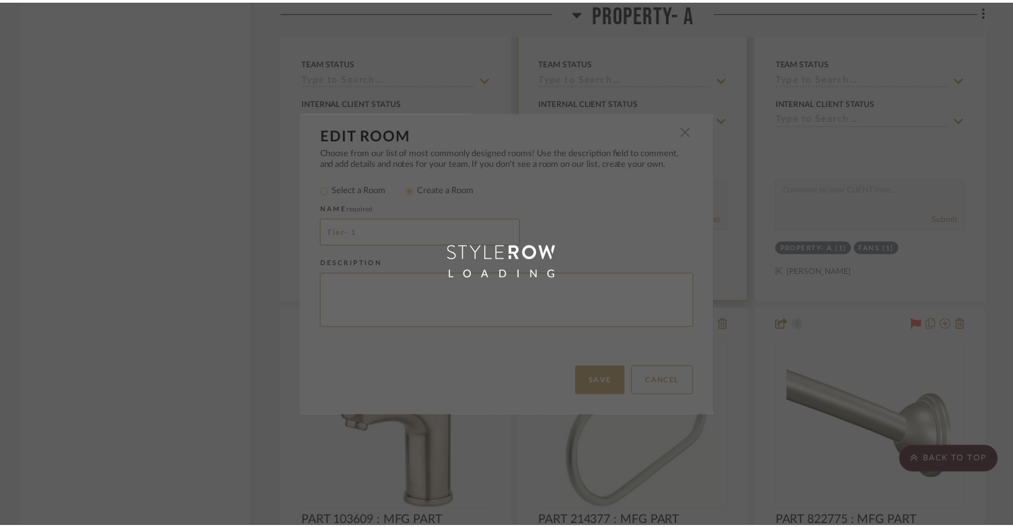
scroll to position [3095, 0]
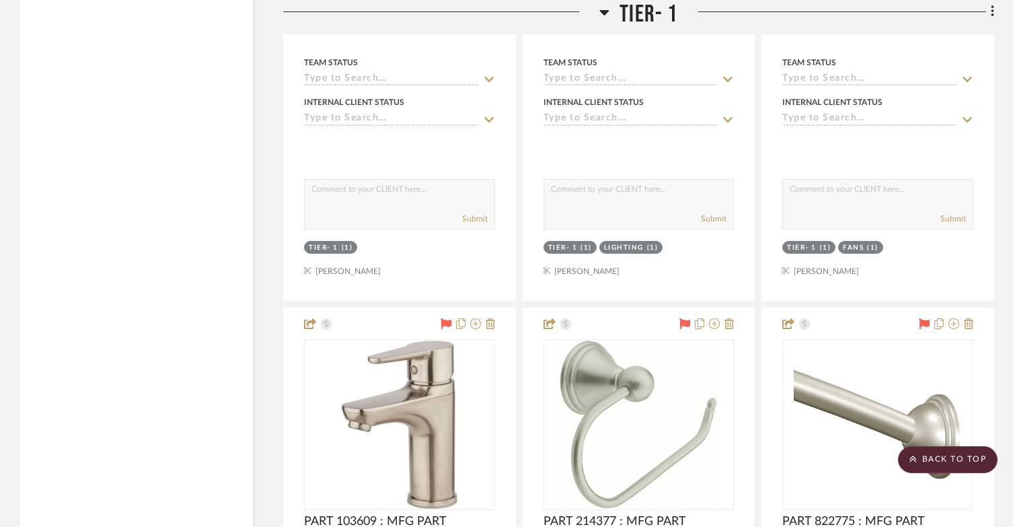
click at [606, 14] on icon at bounding box center [604, 12] width 9 height 5
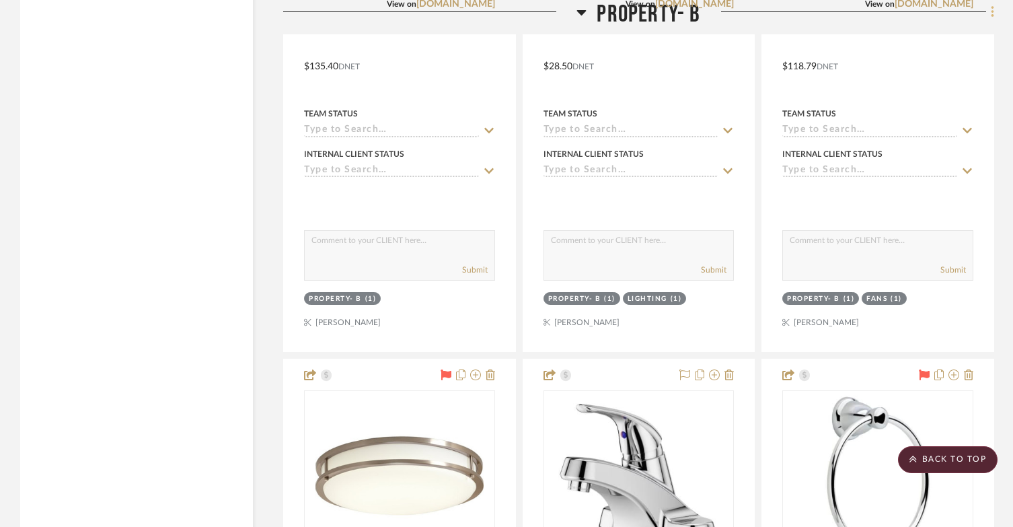
click at [992, 13] on icon at bounding box center [992, 11] width 3 height 11
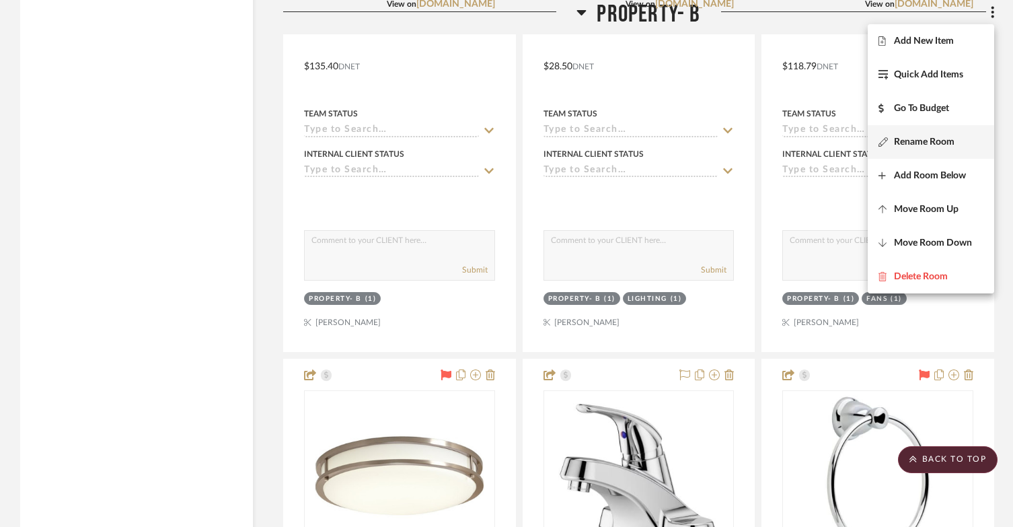
click at [954, 143] on span "Rename Room" at bounding box center [924, 142] width 61 height 11
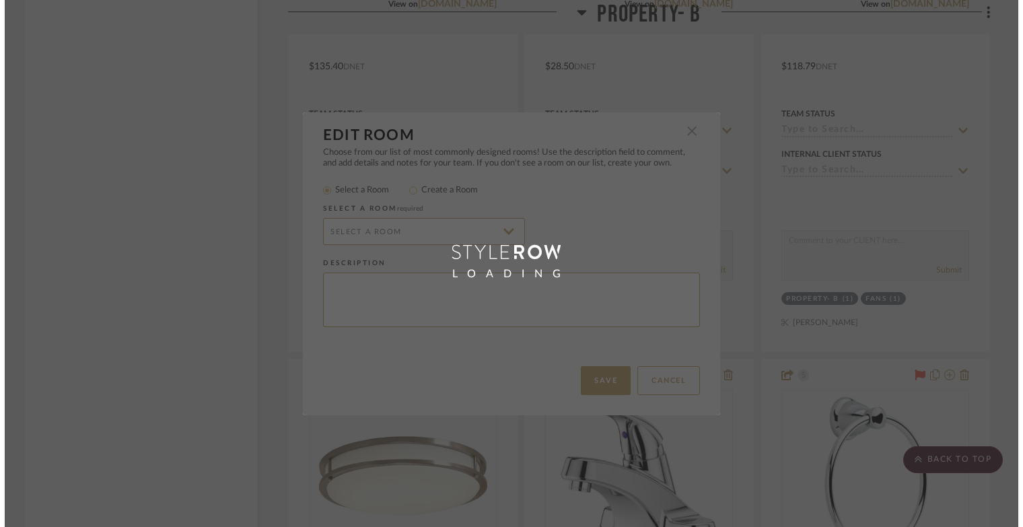
scroll to position [0, 0]
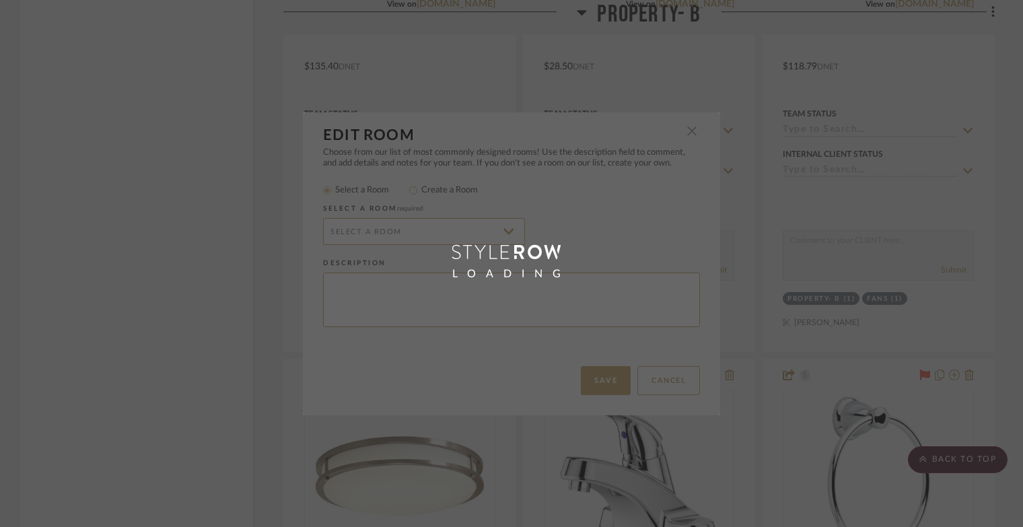
radio input "false"
radio input "true"
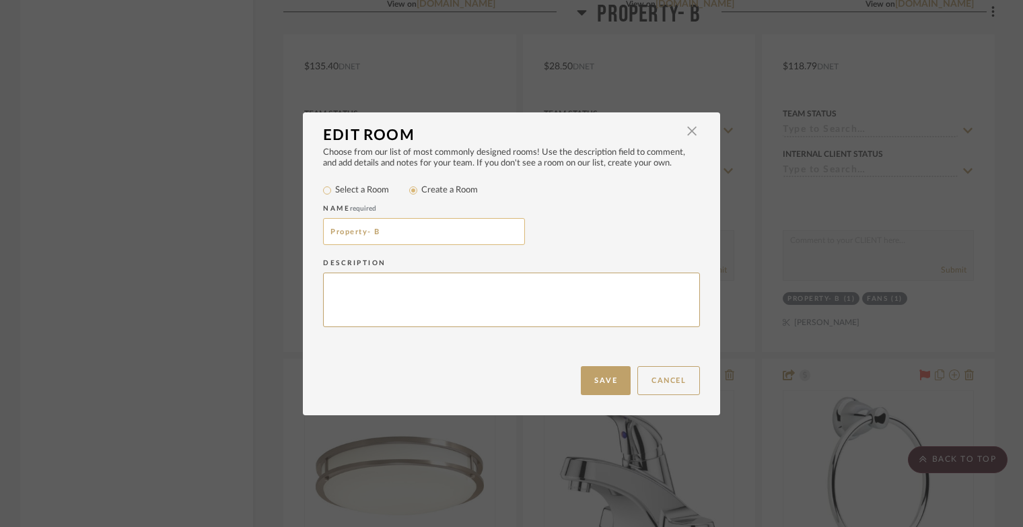
click at [403, 236] on input "Property- B" at bounding box center [424, 231] width 202 height 27
click at [402, 235] on input "Property- B" at bounding box center [424, 231] width 202 height 27
paste input "Tier- 1"
type input "Tier- 2"
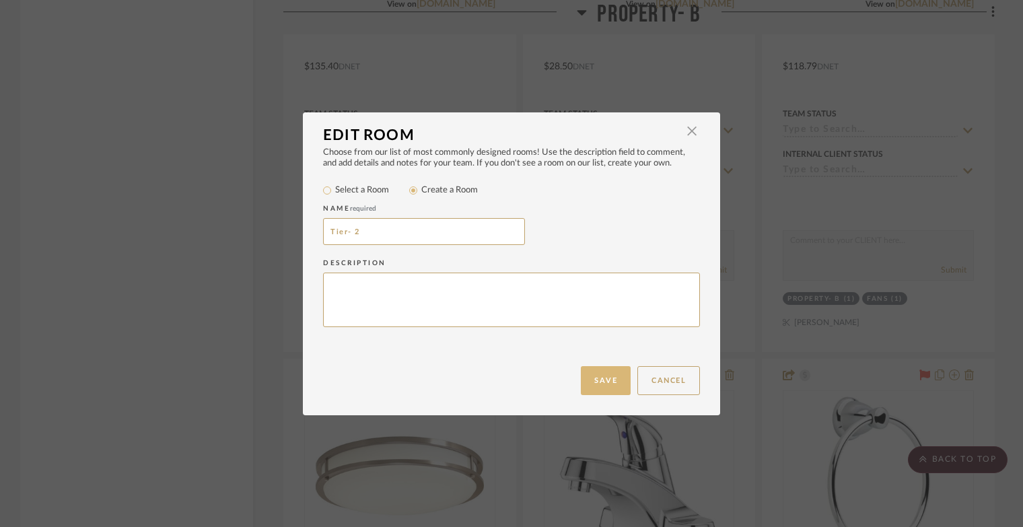
click at [591, 371] on button "Save" at bounding box center [606, 380] width 50 height 29
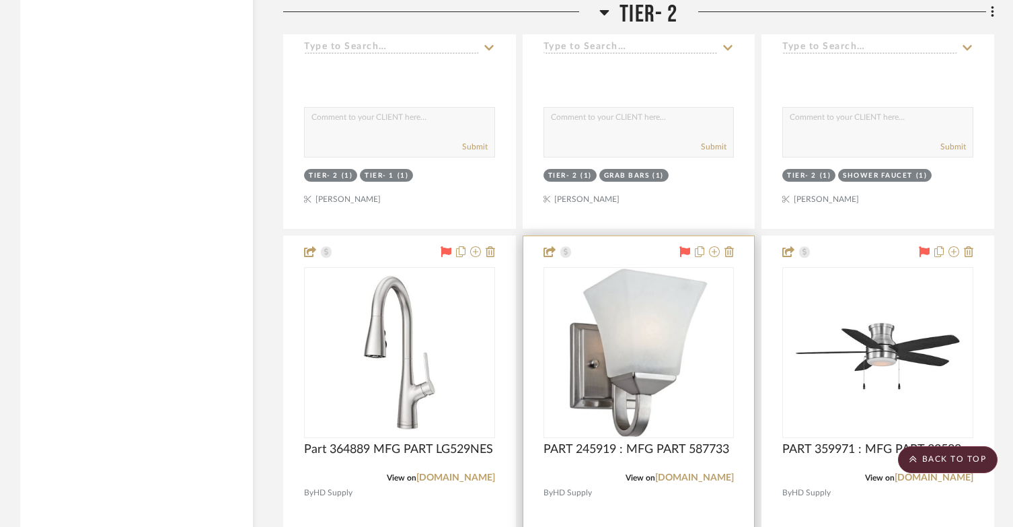
scroll to position [2624, 0]
